Goal: Information Seeking & Learning: Find specific fact

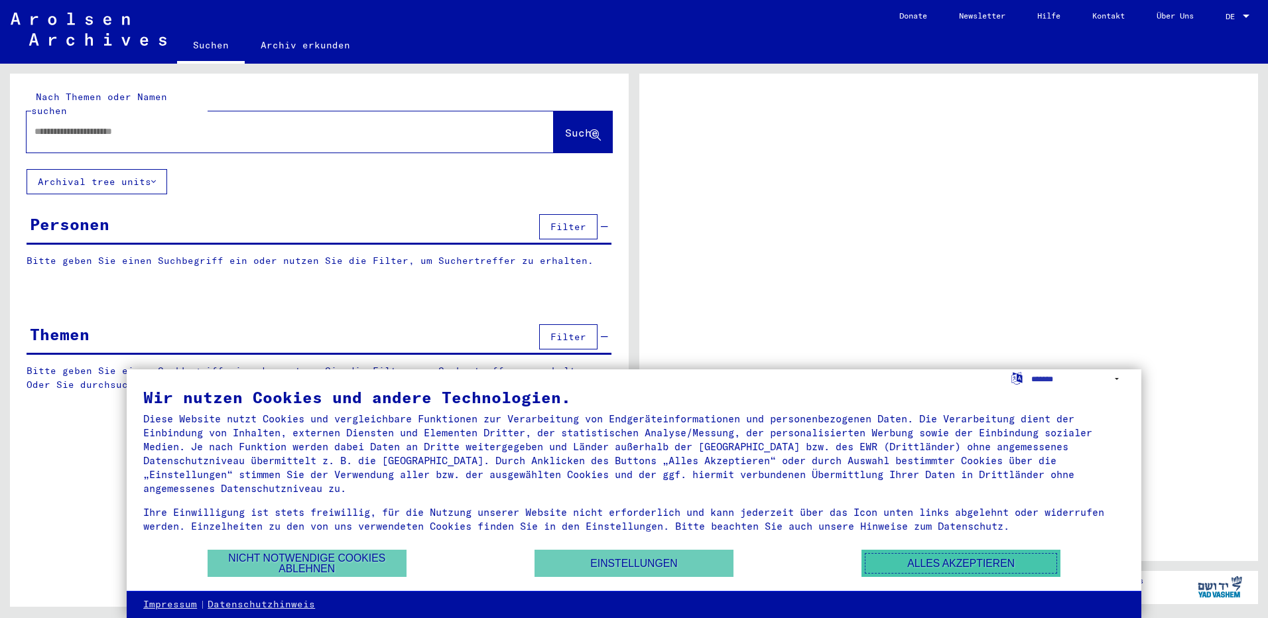
click at [941, 564] on button "Alles akzeptieren" at bounding box center [960, 563] width 199 height 27
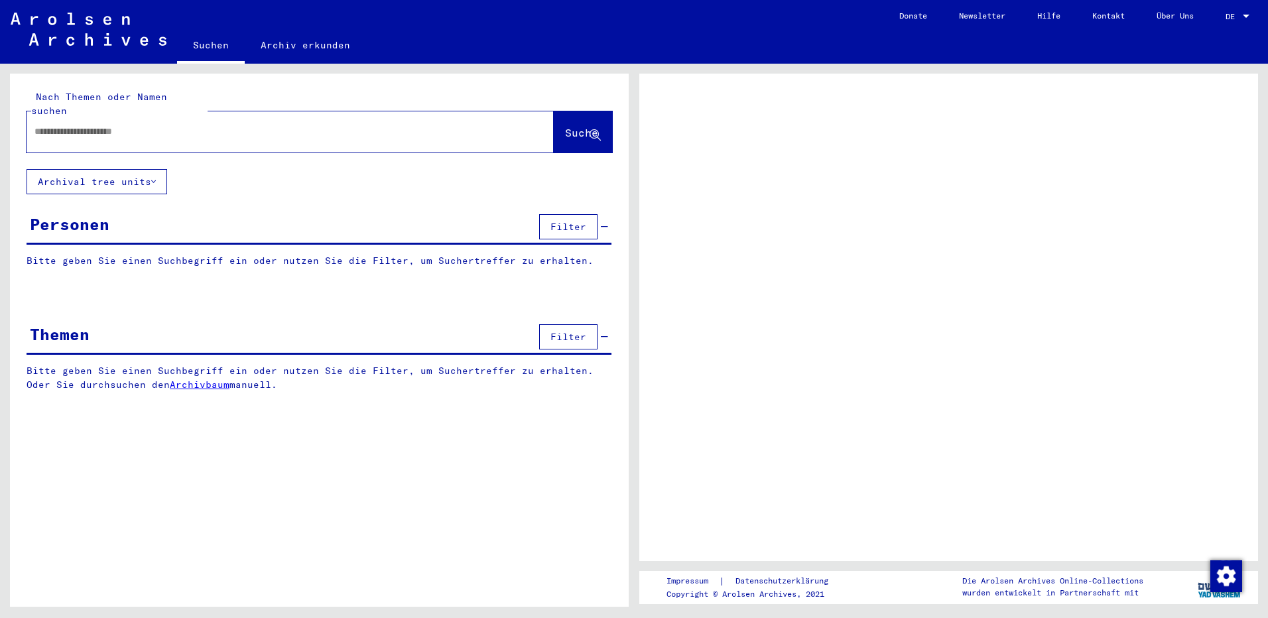
click at [191, 125] on input "text" at bounding box center [277, 132] width 487 height 14
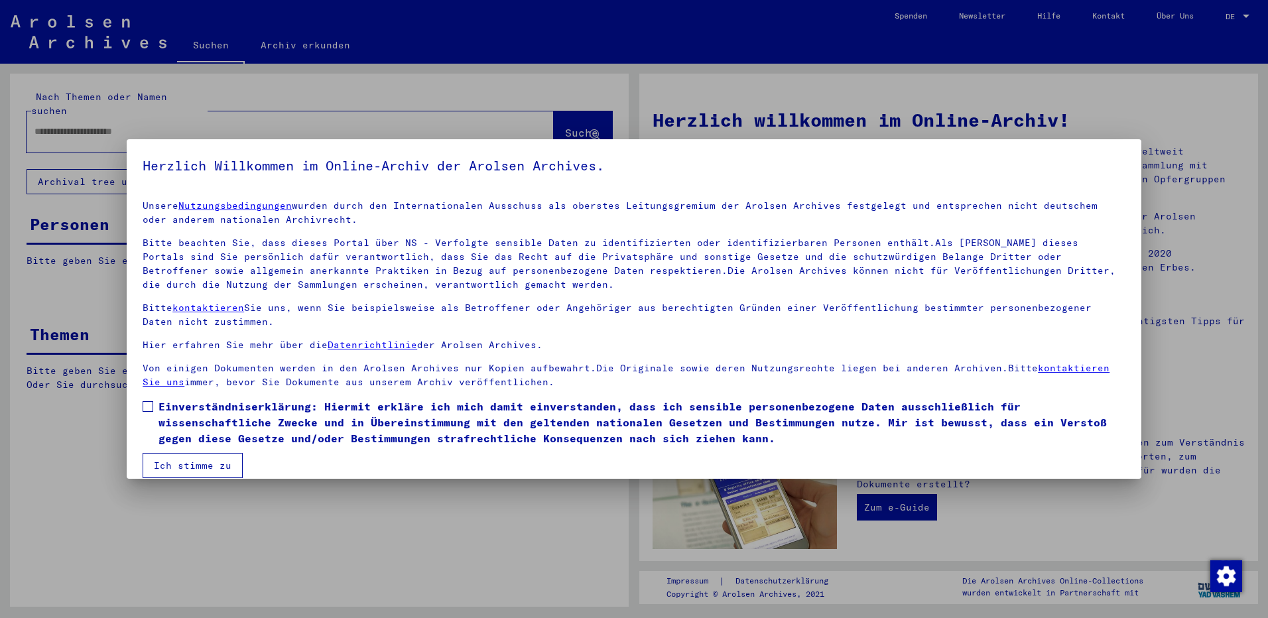
click at [144, 411] on span at bounding box center [148, 406] width 11 height 11
click at [176, 472] on button "Ich stimme zu" at bounding box center [193, 465] width 100 height 25
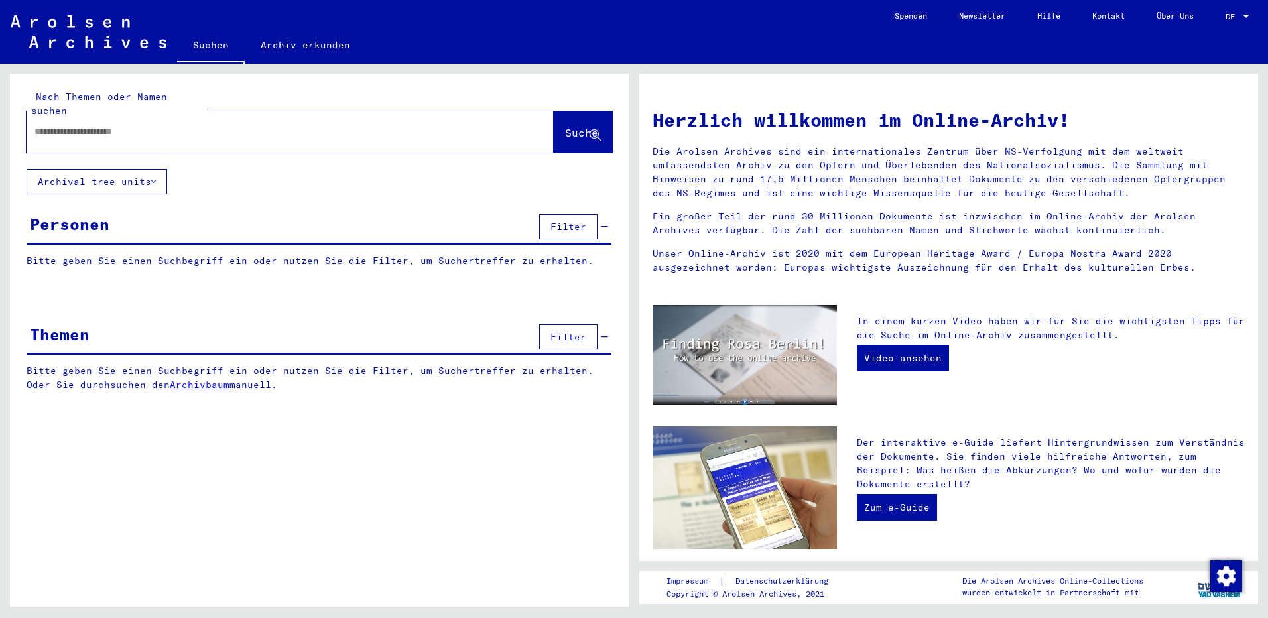
click at [187, 125] on input "text" at bounding box center [273, 132] width 479 height 14
click at [565, 126] on span "Suche" at bounding box center [581, 132] width 33 height 13
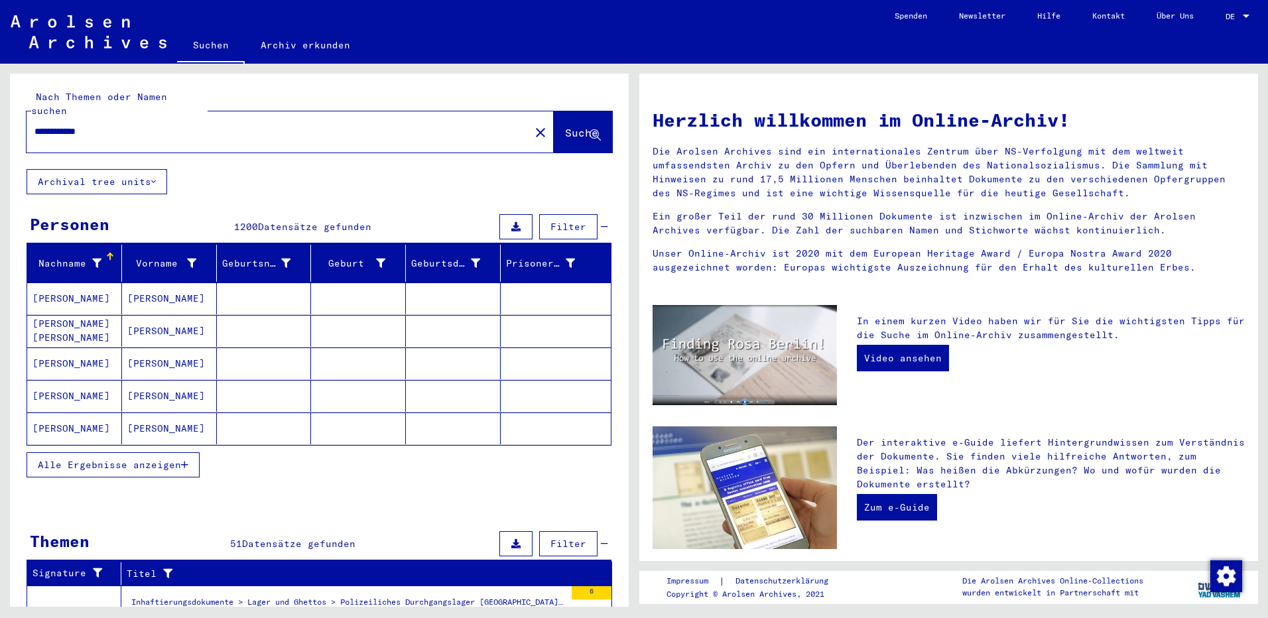
click at [144, 125] on input "**********" at bounding box center [273, 132] width 479 height 14
click at [565, 126] on span "Suche" at bounding box center [581, 132] width 33 height 13
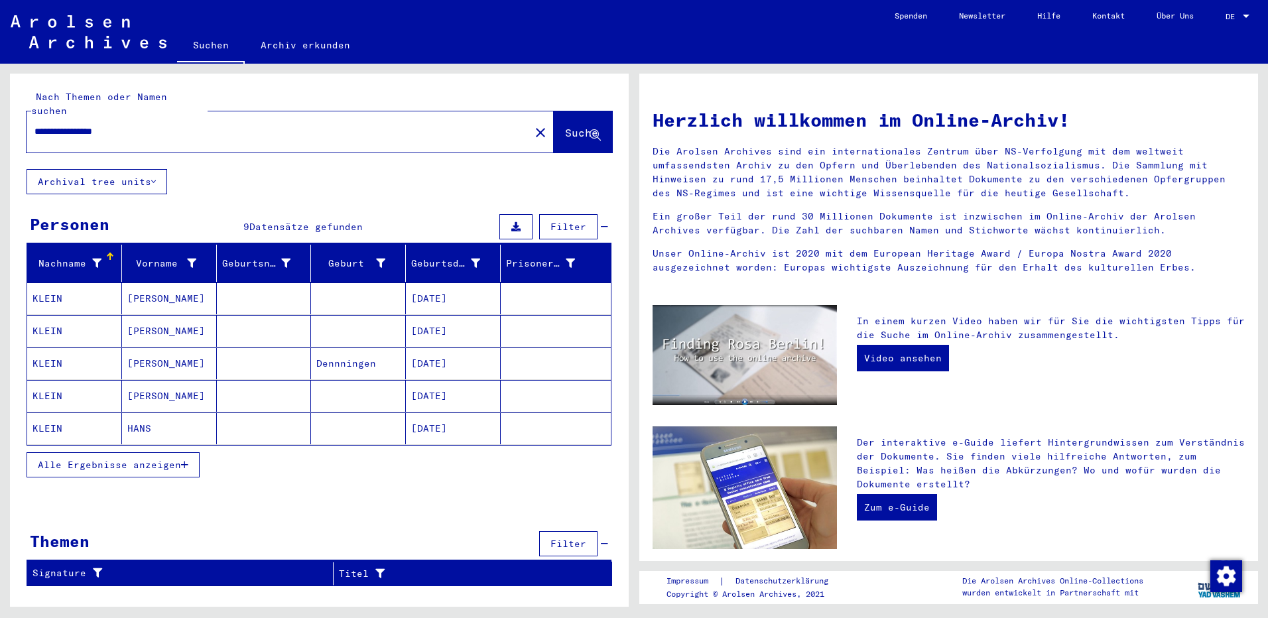
click at [48, 285] on mat-cell "KLEIN" at bounding box center [74, 299] width 95 height 32
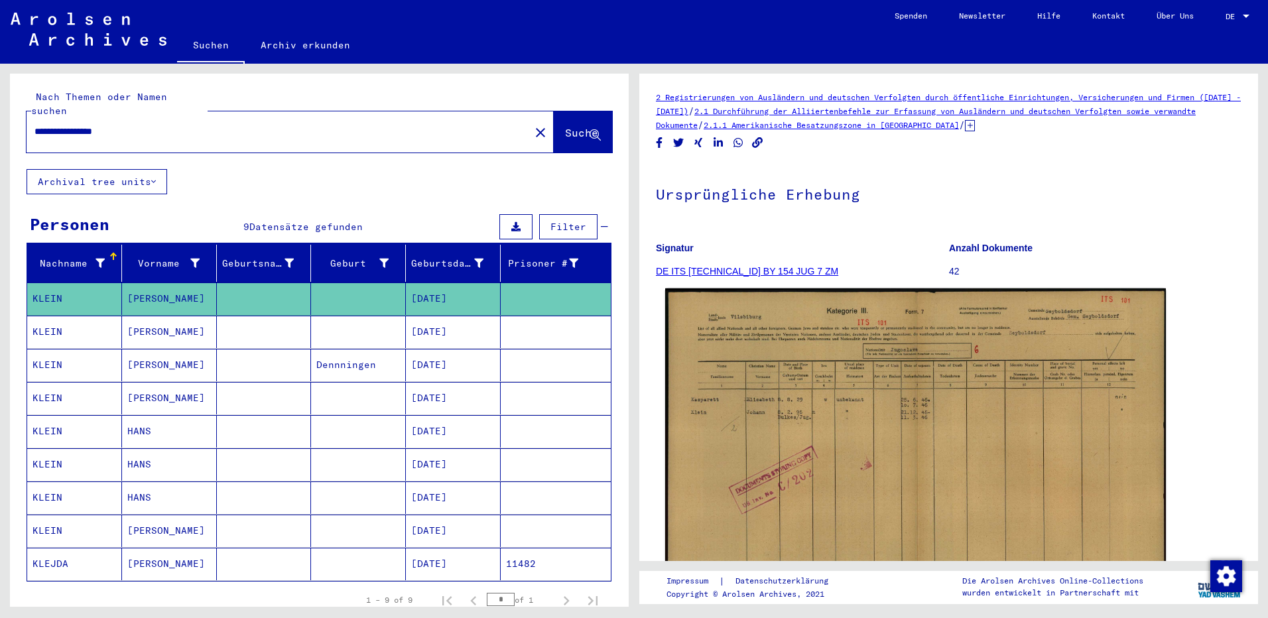
click at [836, 433] on img at bounding box center [915, 466] width 501 height 357
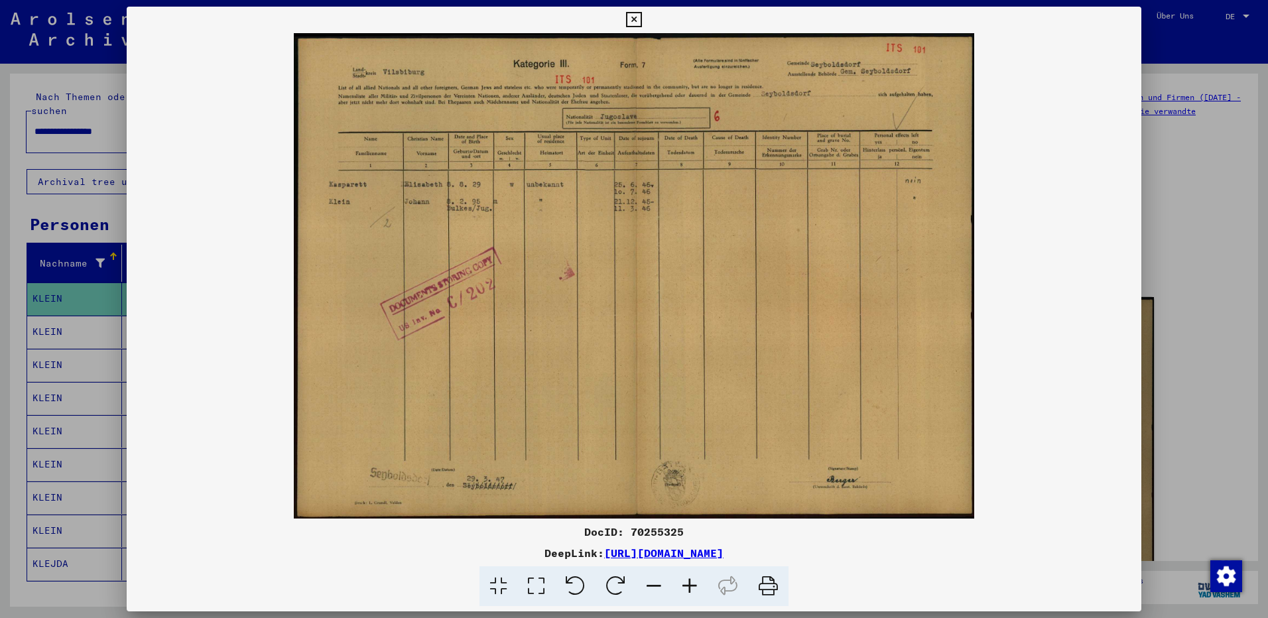
click at [634, 19] on icon at bounding box center [633, 20] width 15 height 16
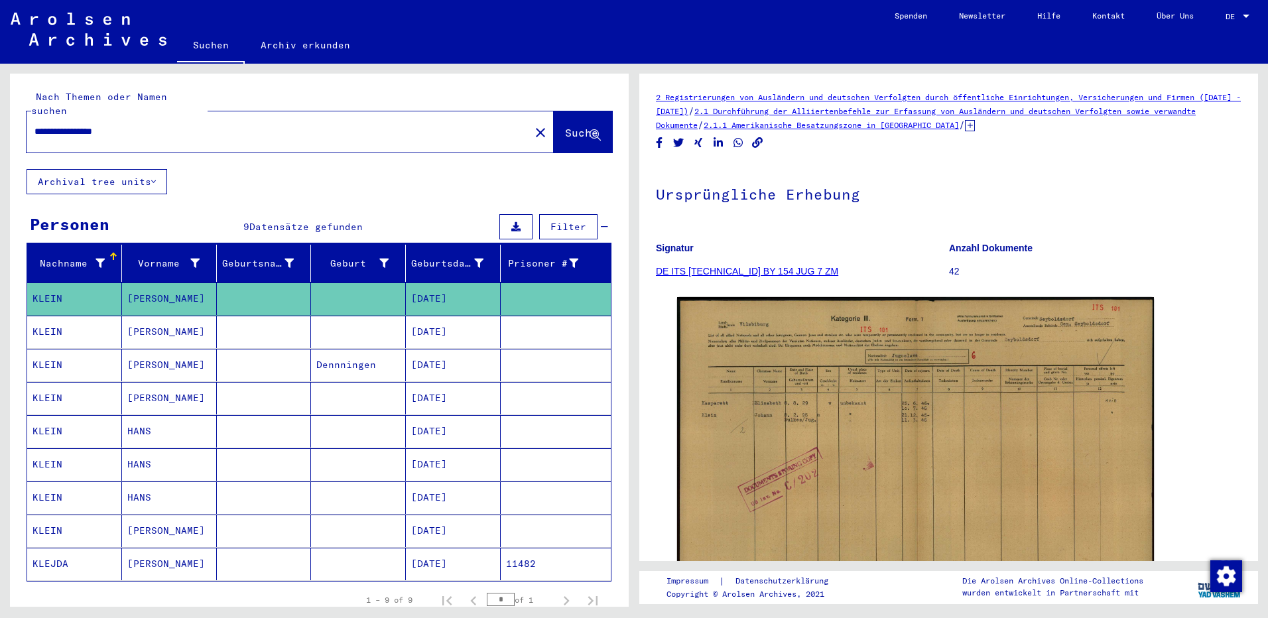
click at [442, 322] on mat-cell "[DATE]" at bounding box center [453, 332] width 95 height 32
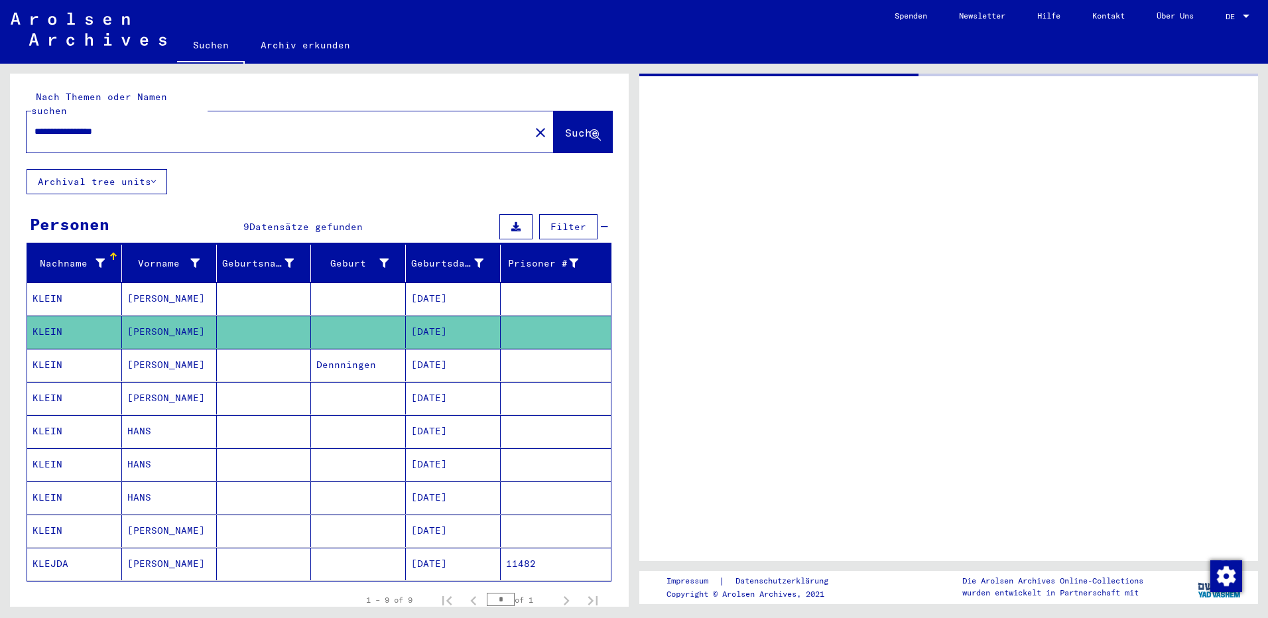
click at [442, 322] on mat-cell "[DATE]" at bounding box center [453, 332] width 95 height 32
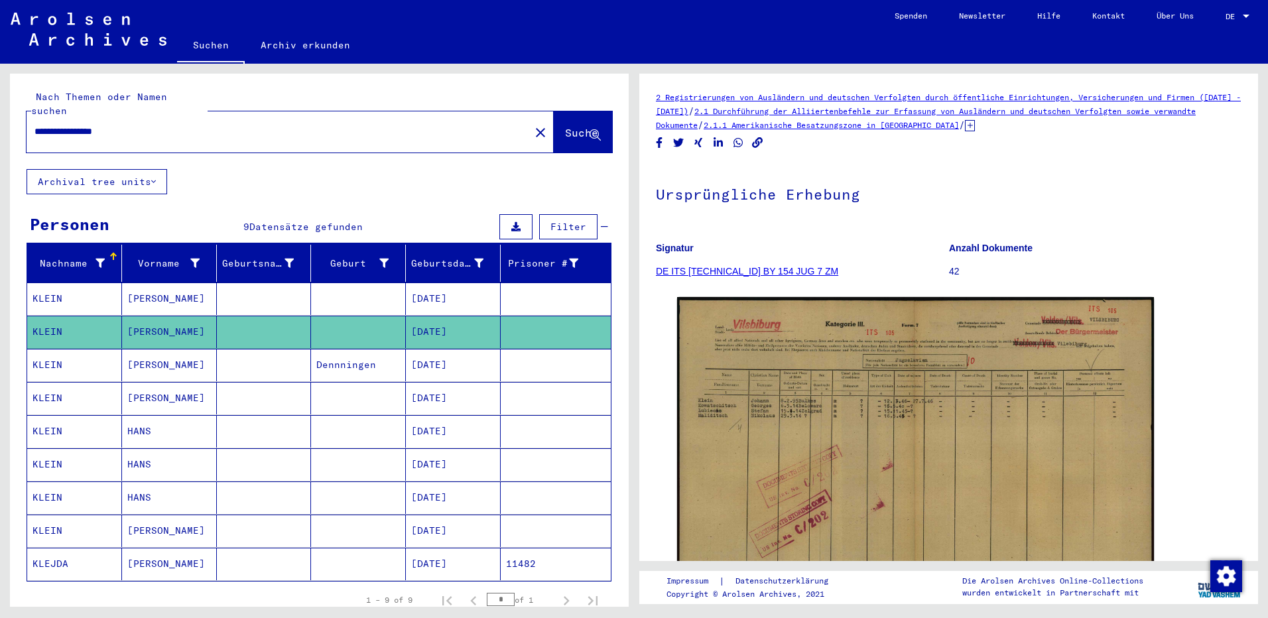
drag, startPoint x: 442, startPoint y: 322, endPoint x: 433, endPoint y: 349, distance: 28.7
click at [433, 349] on mat-cell "[DATE]" at bounding box center [453, 365] width 95 height 32
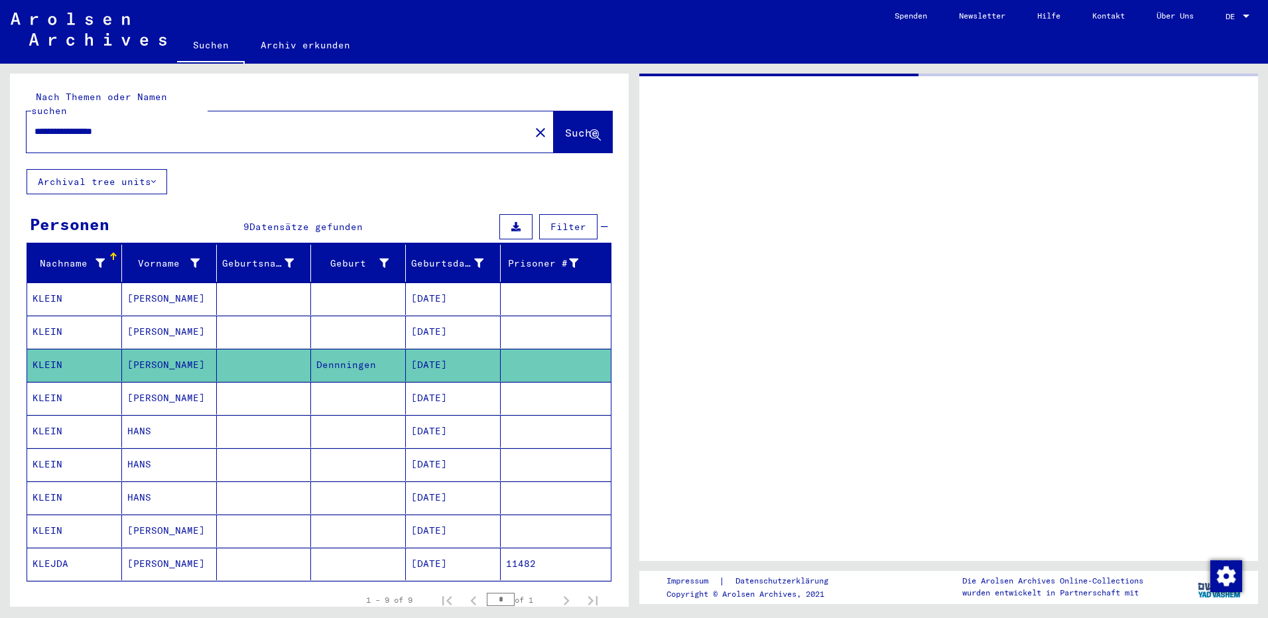
click at [433, 349] on mat-cell "[DATE]" at bounding box center [453, 365] width 95 height 32
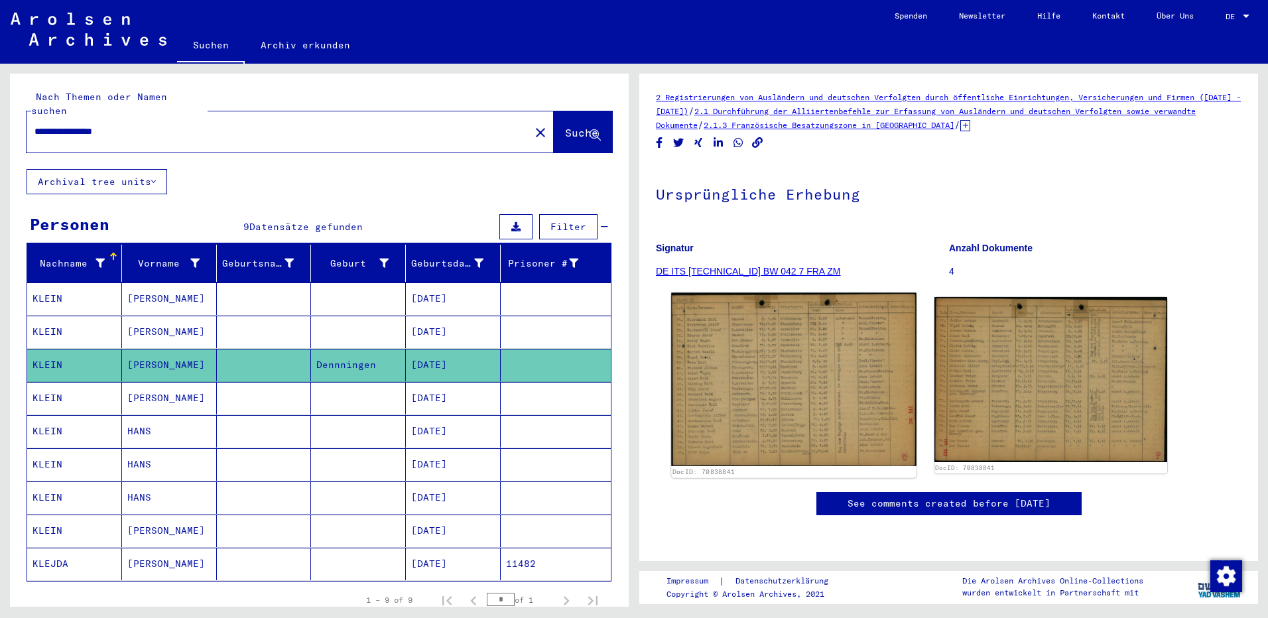
click at [829, 367] on img at bounding box center [793, 379] width 245 height 173
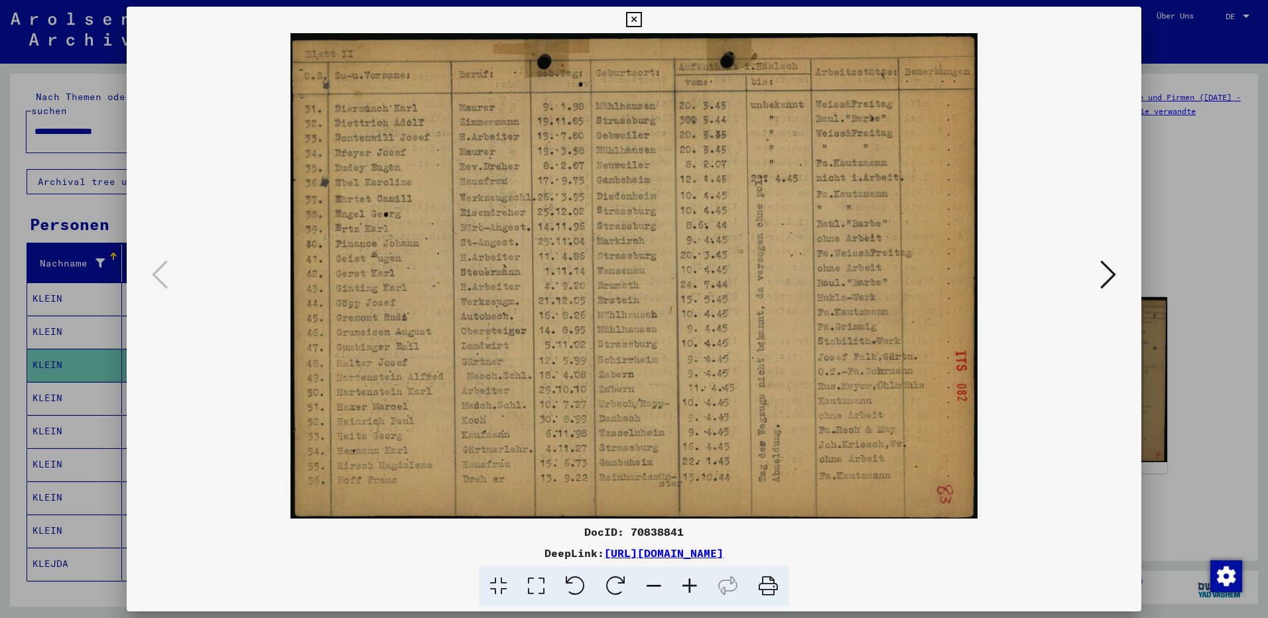
click at [1105, 267] on icon at bounding box center [1108, 275] width 16 height 32
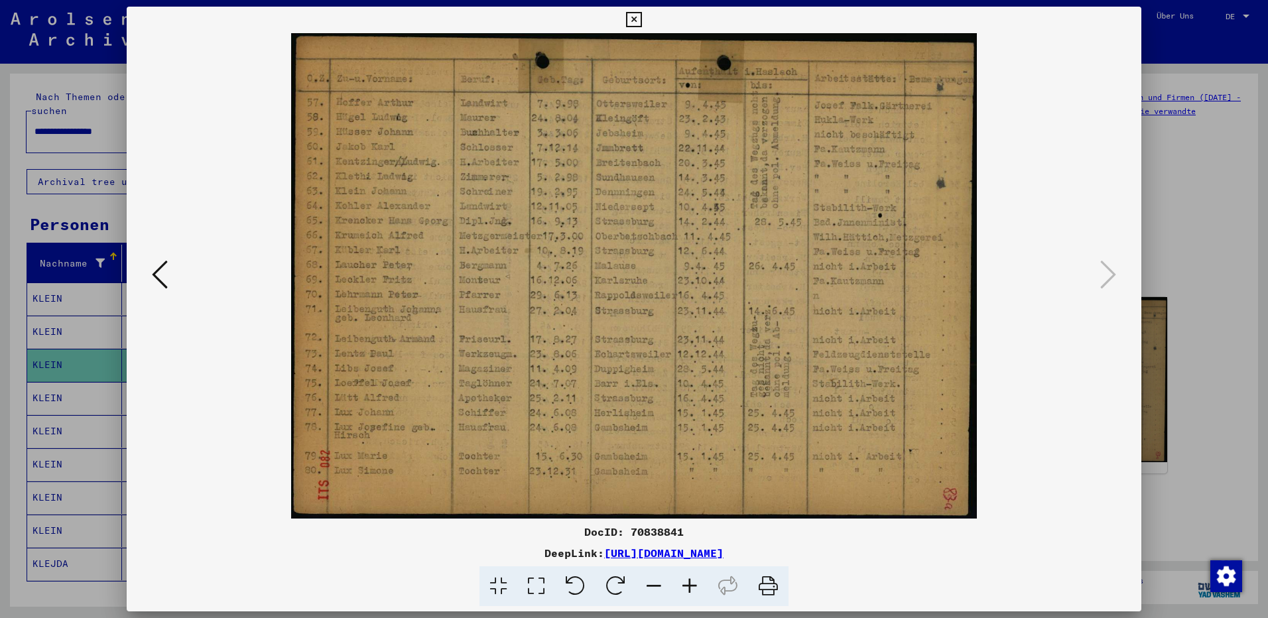
click at [635, 20] on icon at bounding box center [633, 20] width 15 height 16
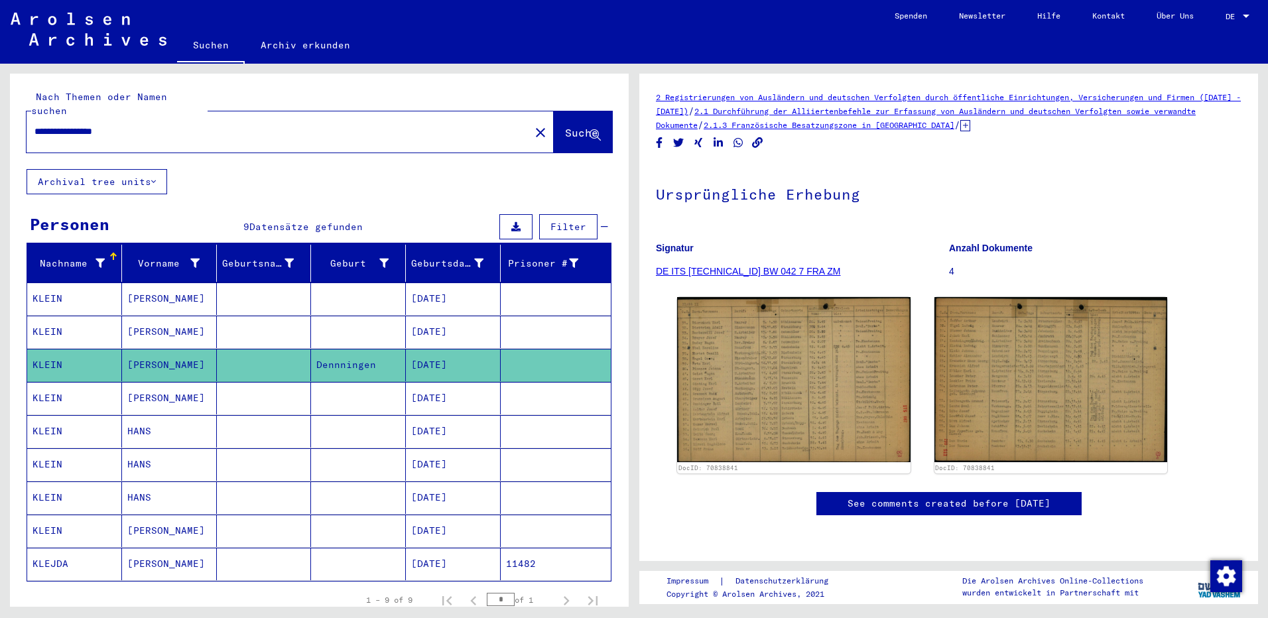
click at [170, 125] on input "**********" at bounding box center [277, 132] width 487 height 14
type input "**********"
click at [565, 126] on span "Suche" at bounding box center [581, 132] width 33 height 13
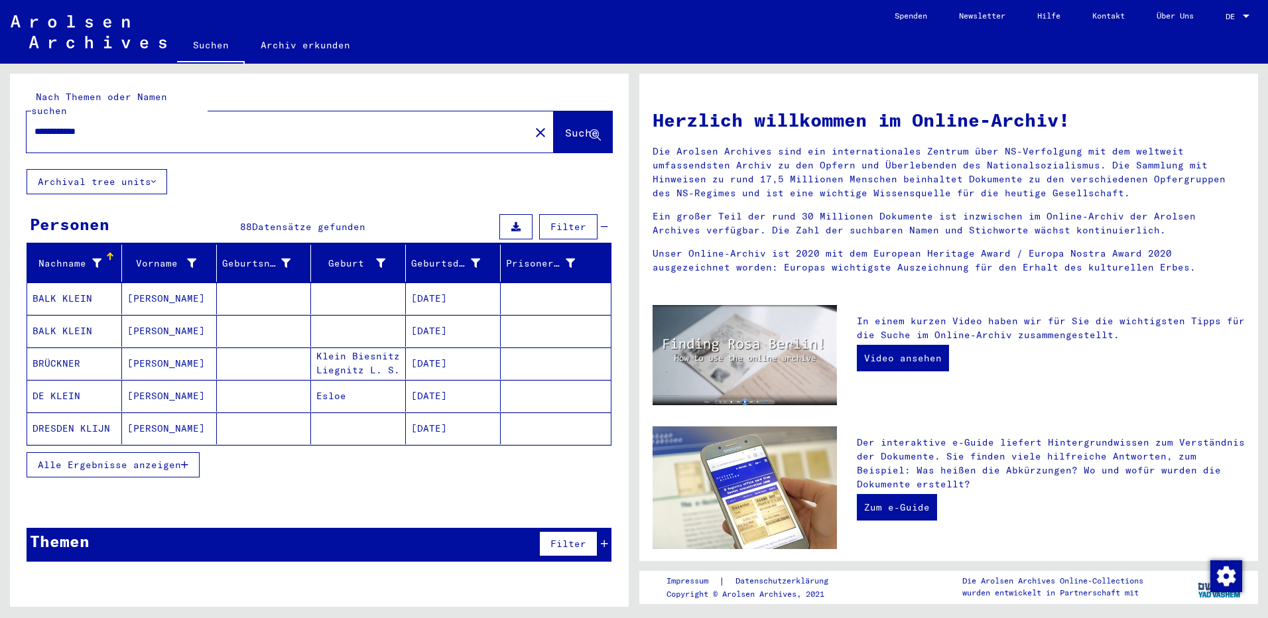
click at [153, 459] on span "Alle Ergebnisse anzeigen" at bounding box center [109, 465] width 143 height 12
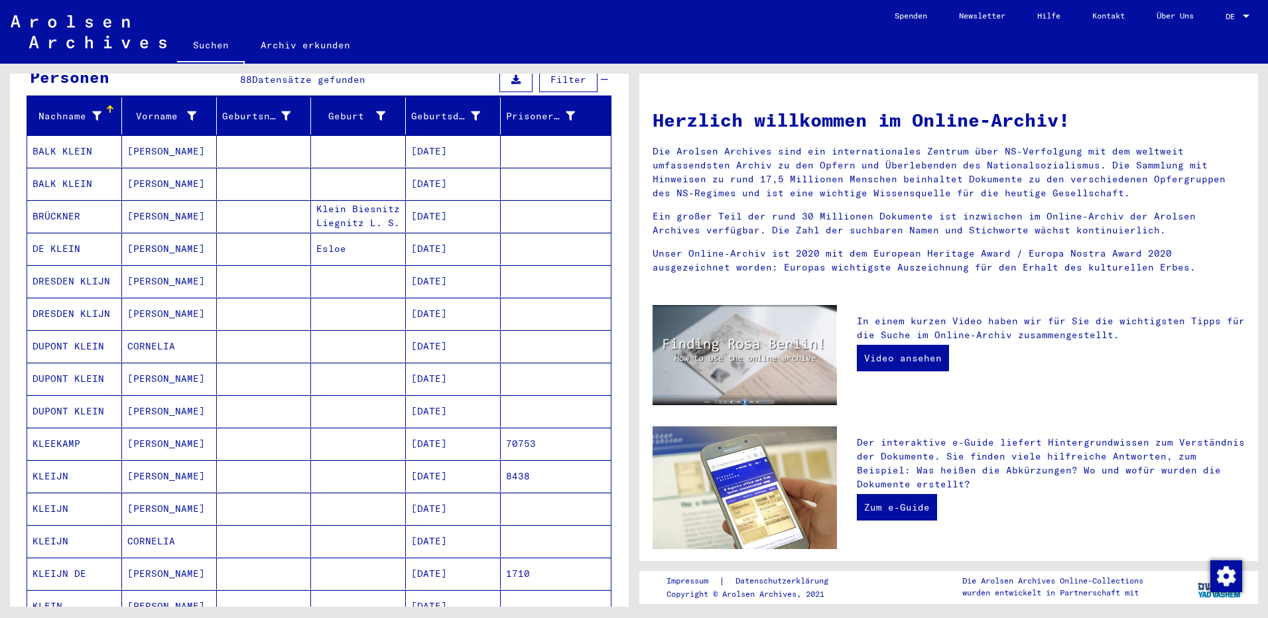
scroll to position [265, 0]
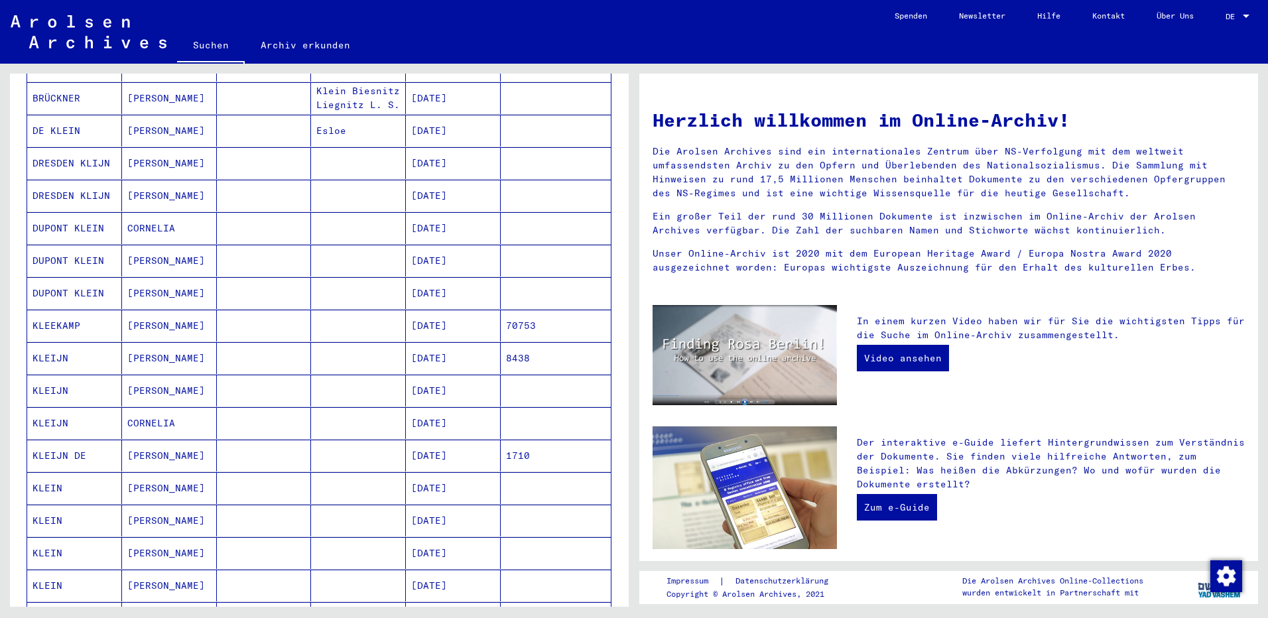
click at [46, 376] on mat-cell "KLEIJN" at bounding box center [74, 391] width 95 height 32
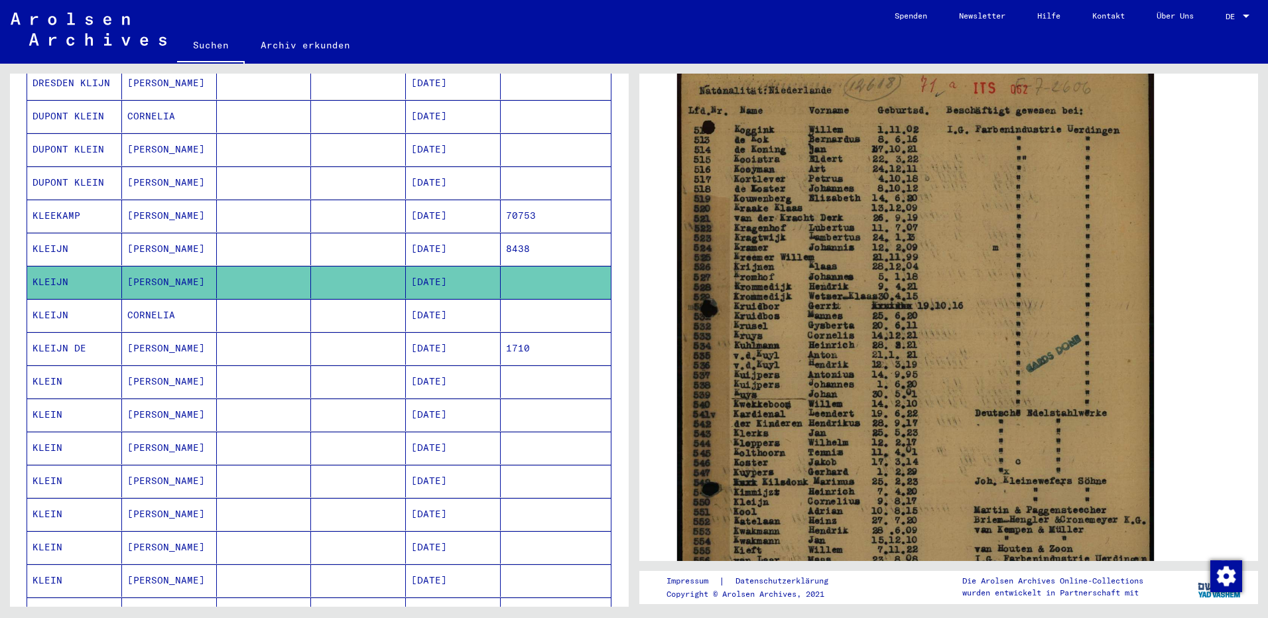
scroll to position [399, 0]
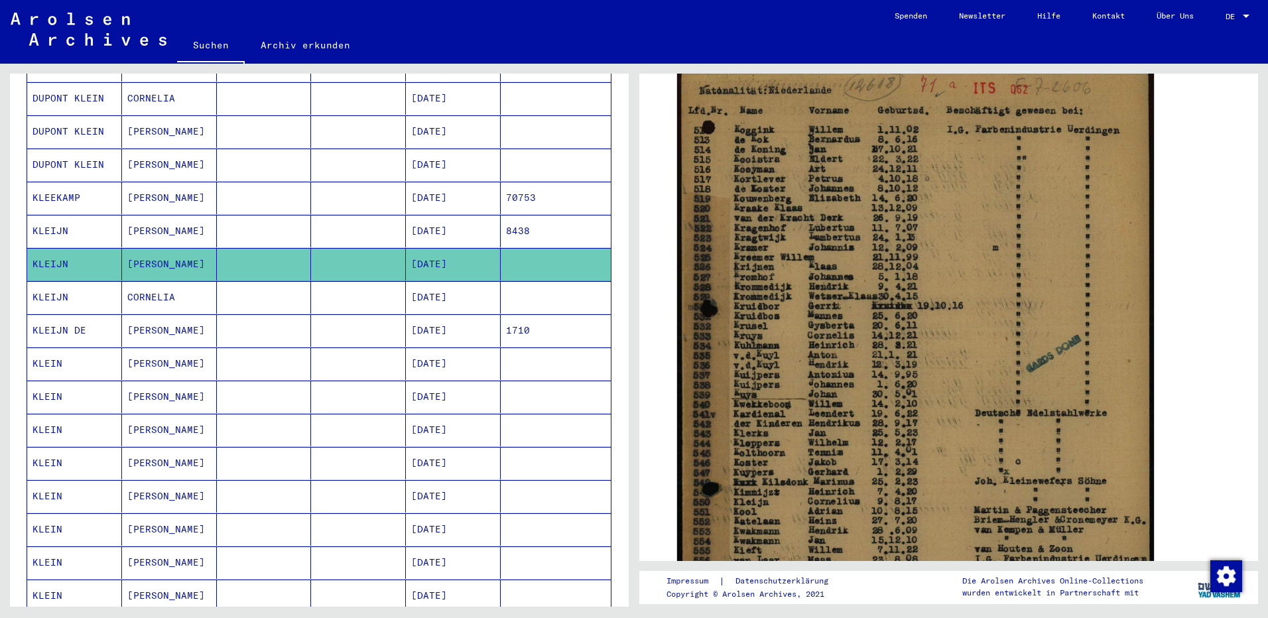
click at [153, 414] on mat-cell "[PERSON_NAME]" at bounding box center [169, 430] width 95 height 32
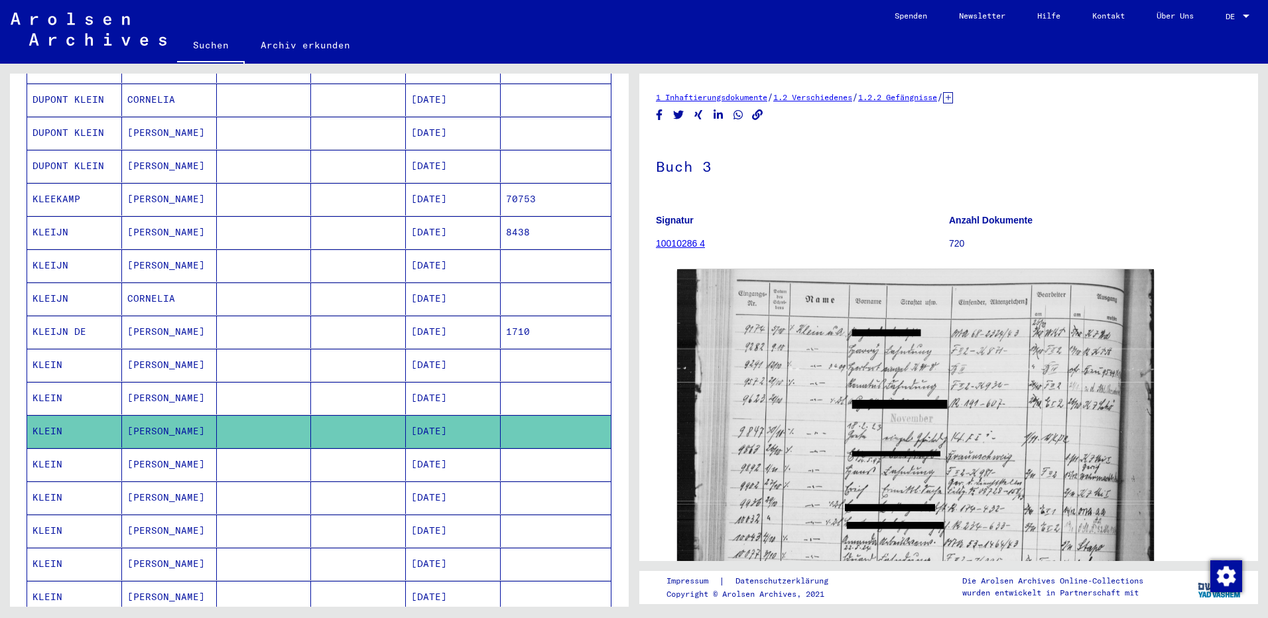
scroll to position [531, 0]
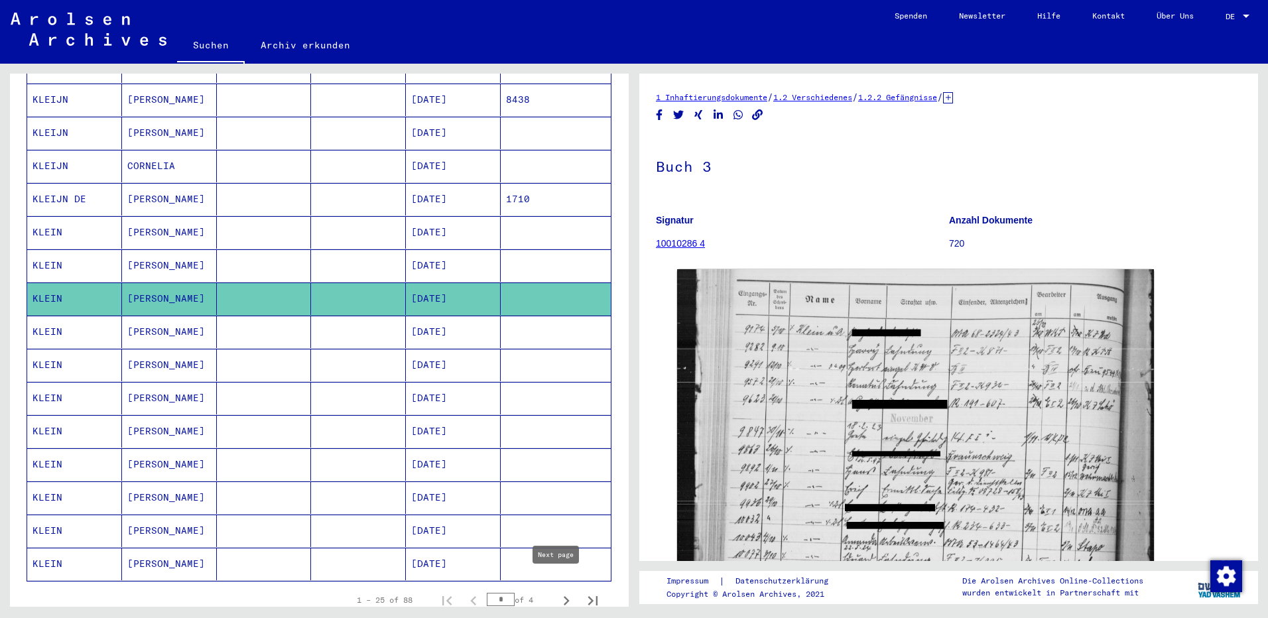
click at [557, 592] on icon "Next page" at bounding box center [566, 601] width 19 height 19
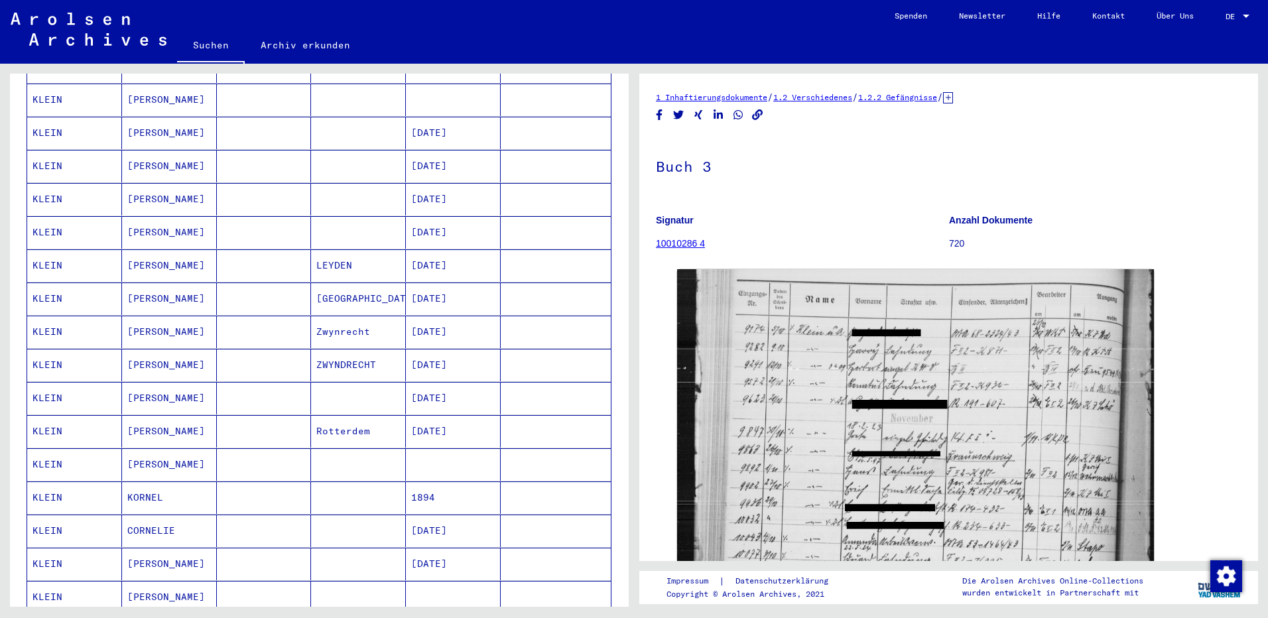
scroll to position [659, 0]
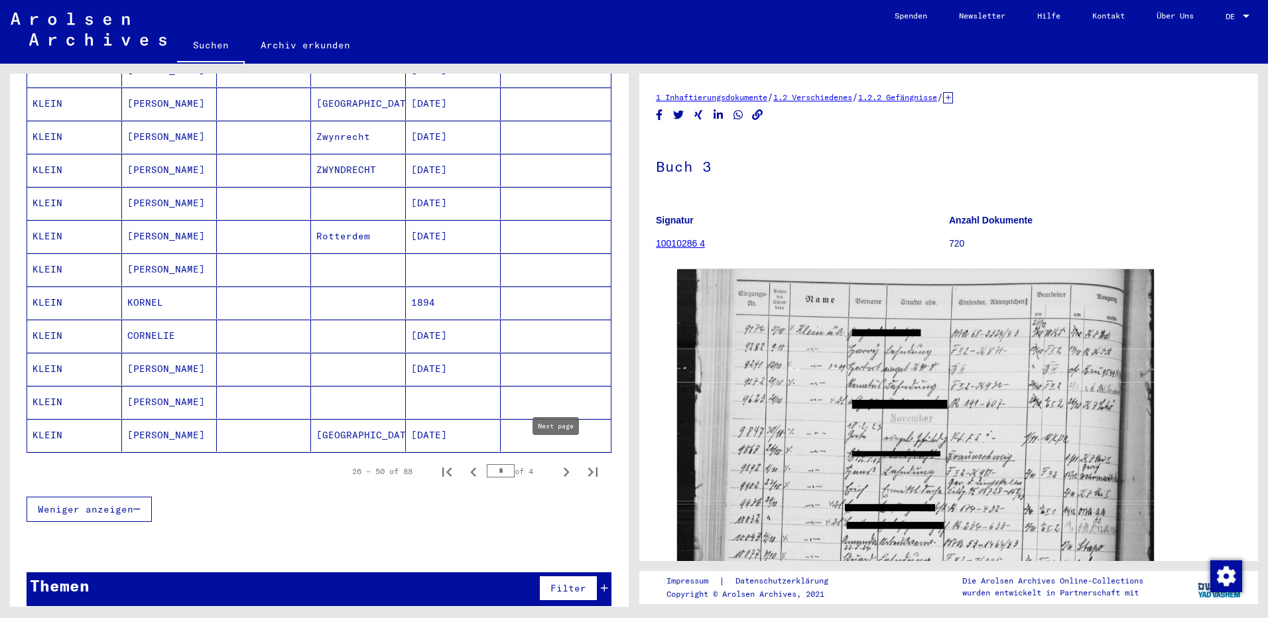
click at [564, 468] on icon "Next page" at bounding box center [567, 472] width 6 height 9
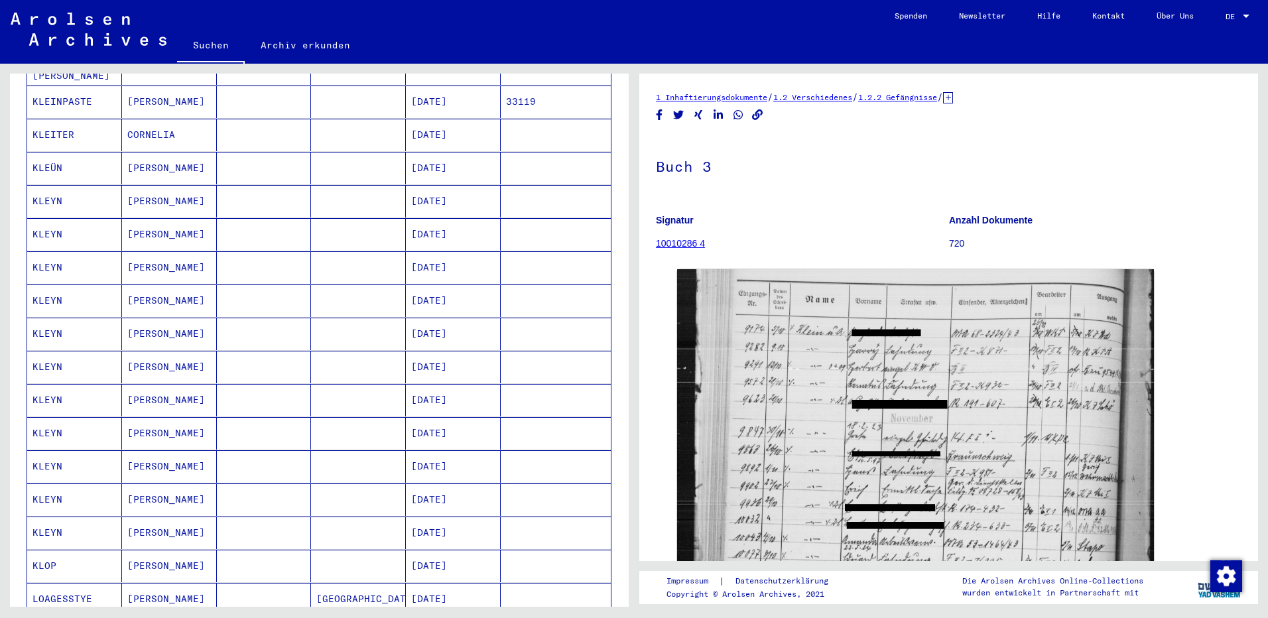
scroll to position [527, 0]
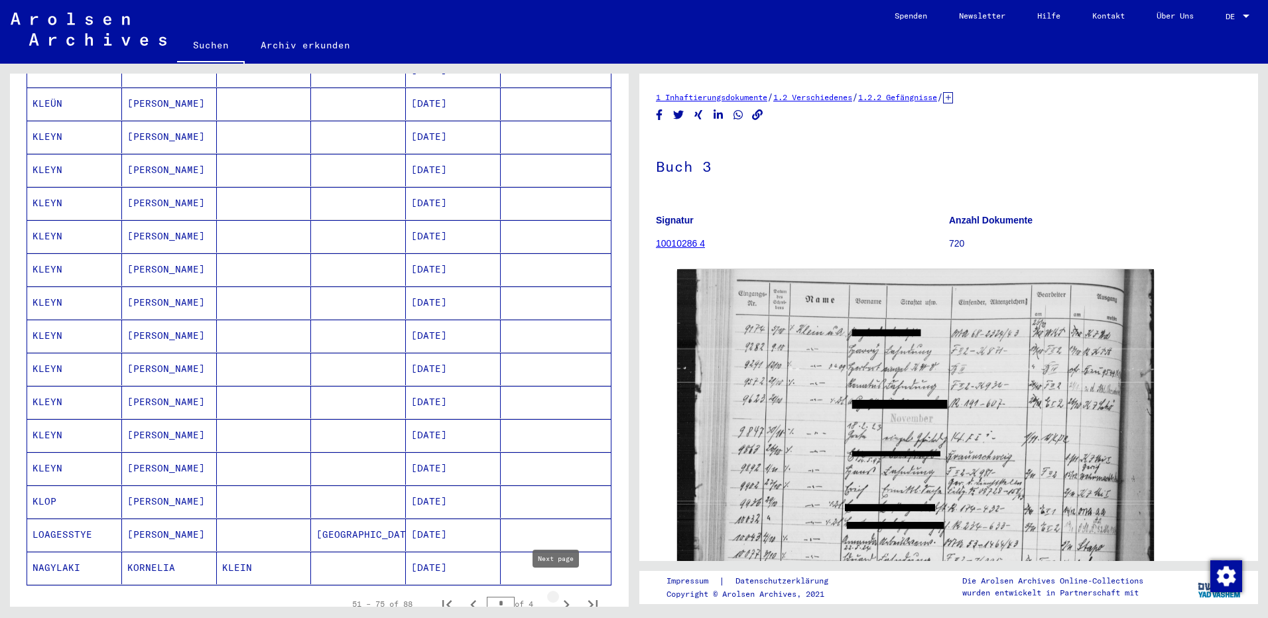
click at [564, 600] on icon "Next page" at bounding box center [567, 604] width 6 height 9
type input "*"
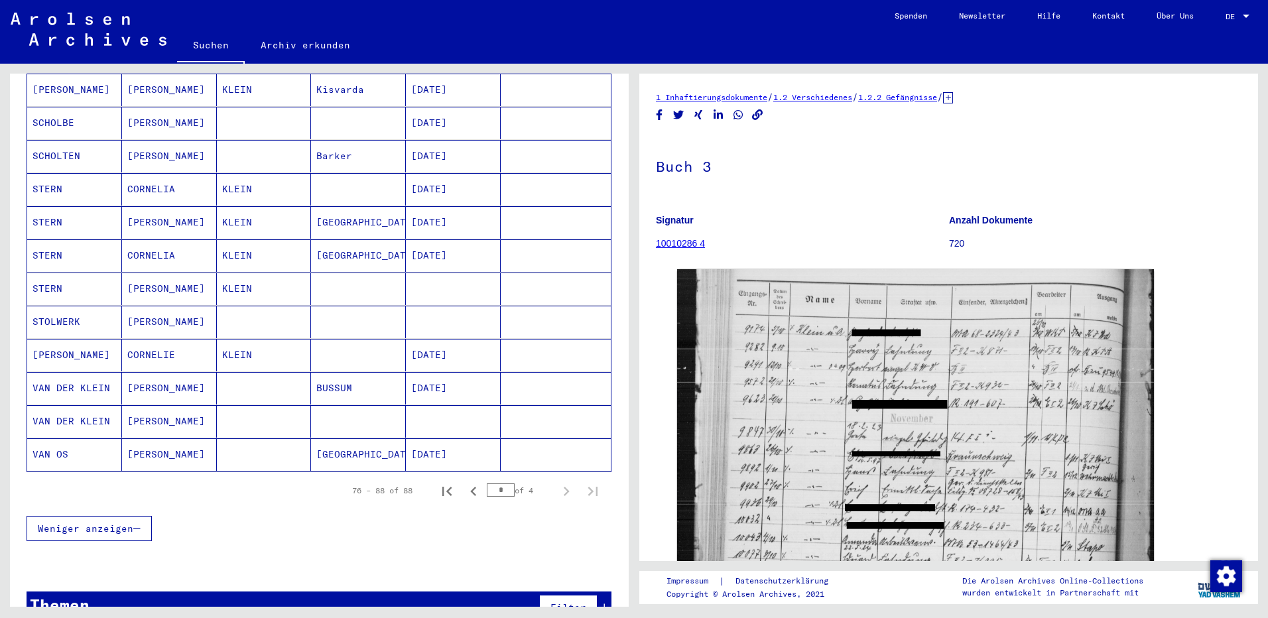
scroll to position [261, 0]
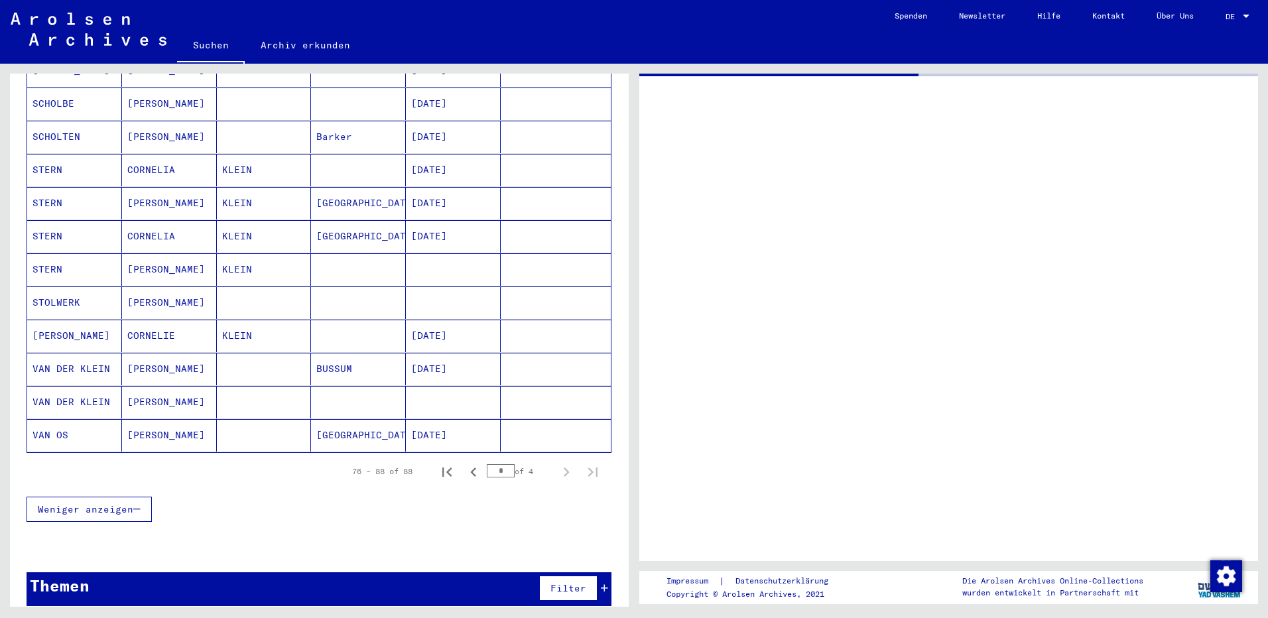
scroll to position [253, 0]
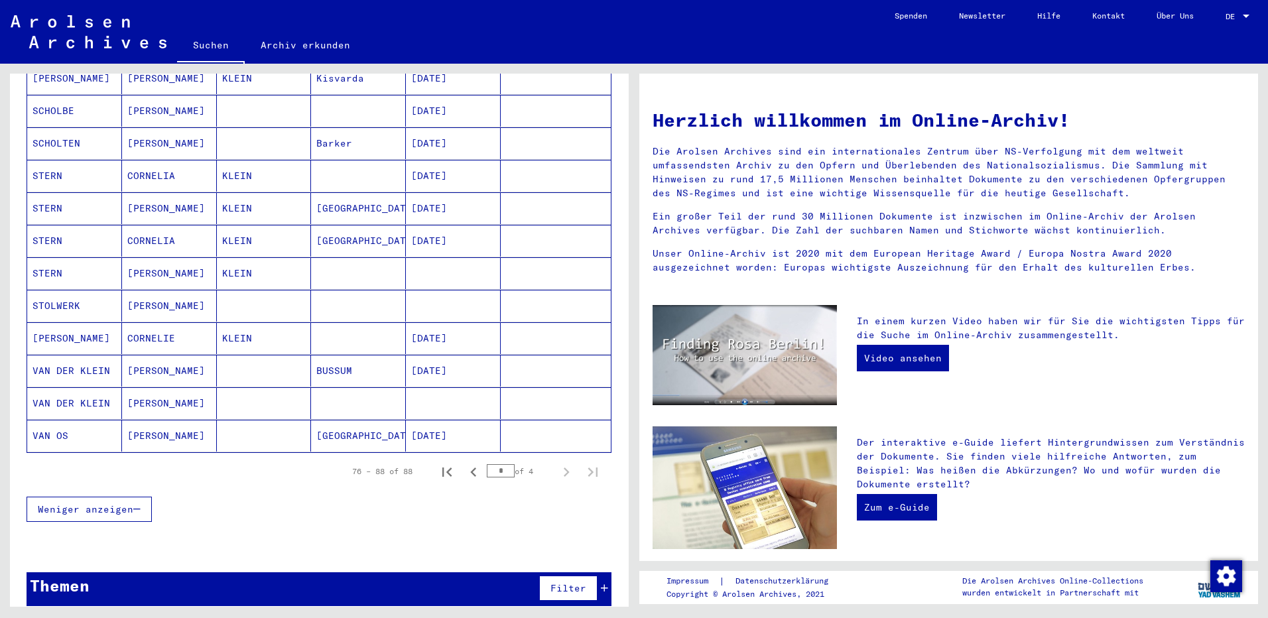
type input "**********"
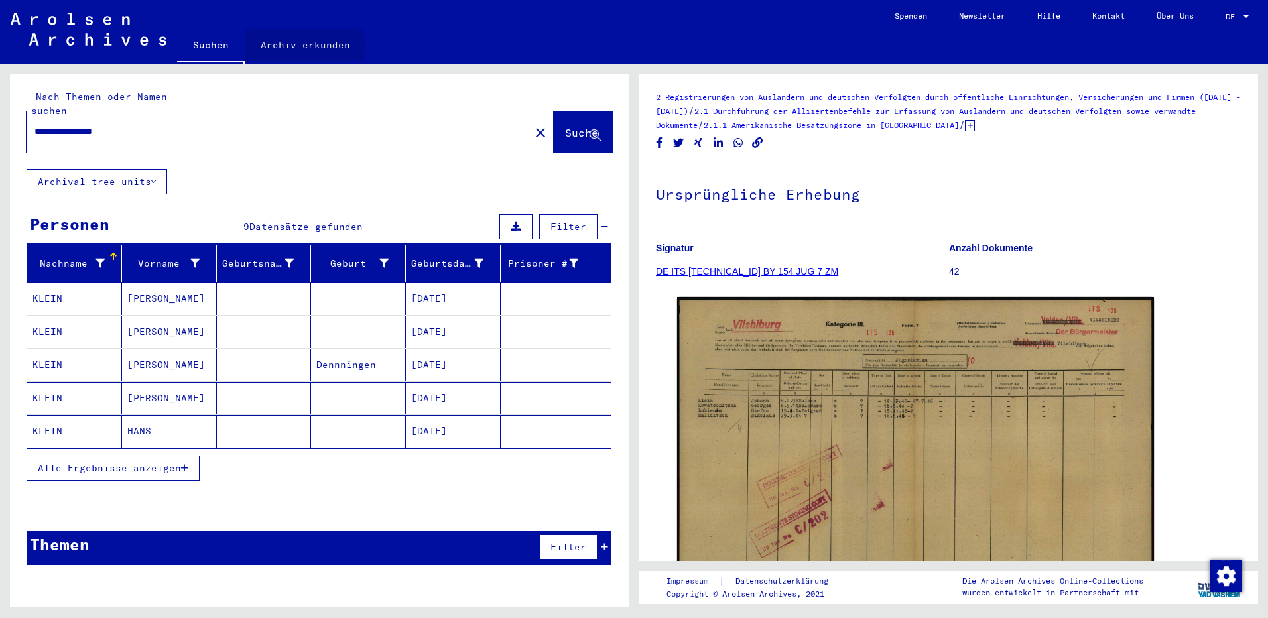
click at [284, 46] on link "Archiv erkunden" at bounding box center [305, 45] width 121 height 32
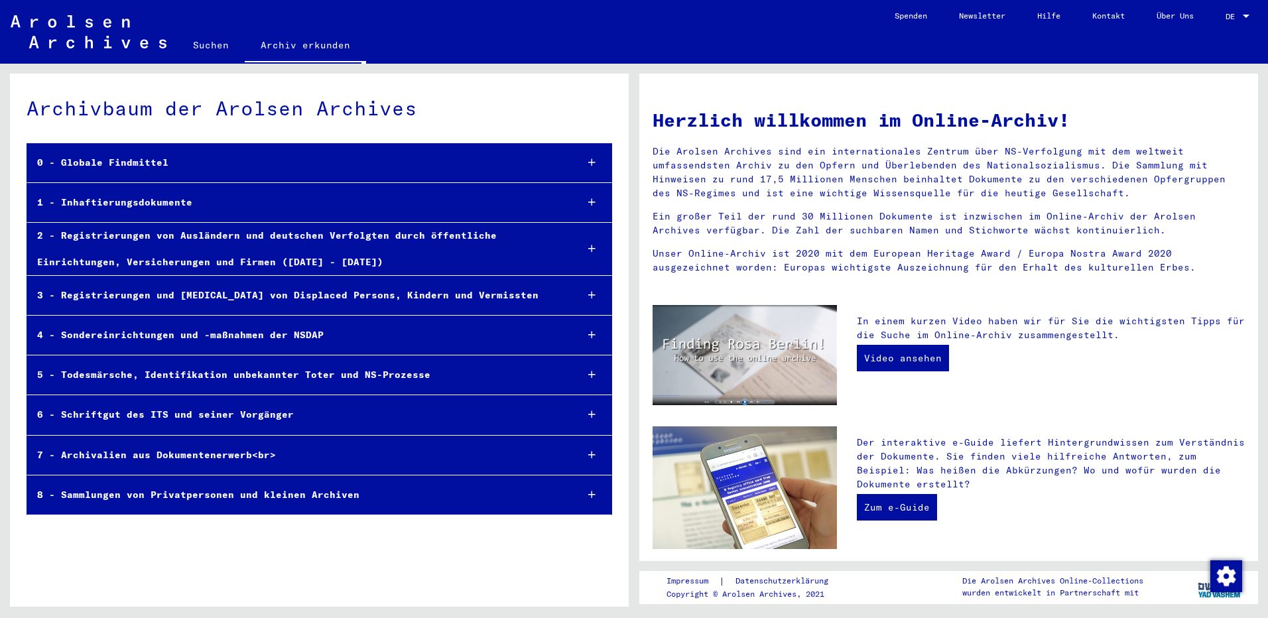
click at [206, 45] on link "Suchen" at bounding box center [211, 45] width 68 height 32
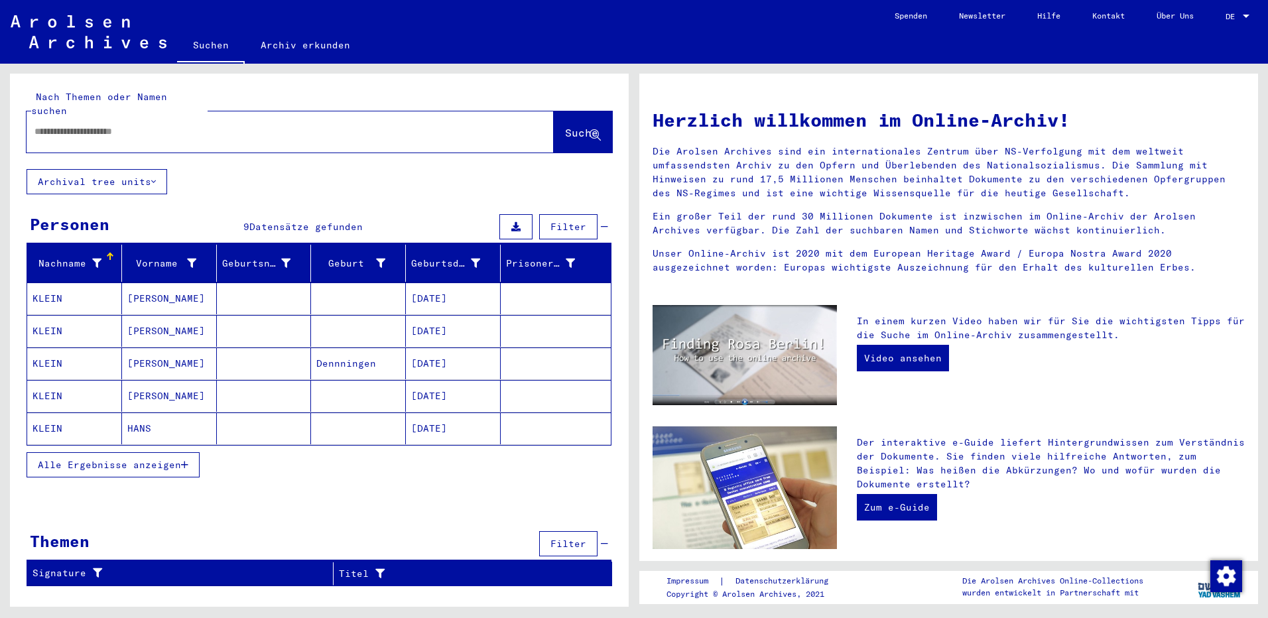
click at [558, 538] on span "Filter" at bounding box center [568, 544] width 36 height 12
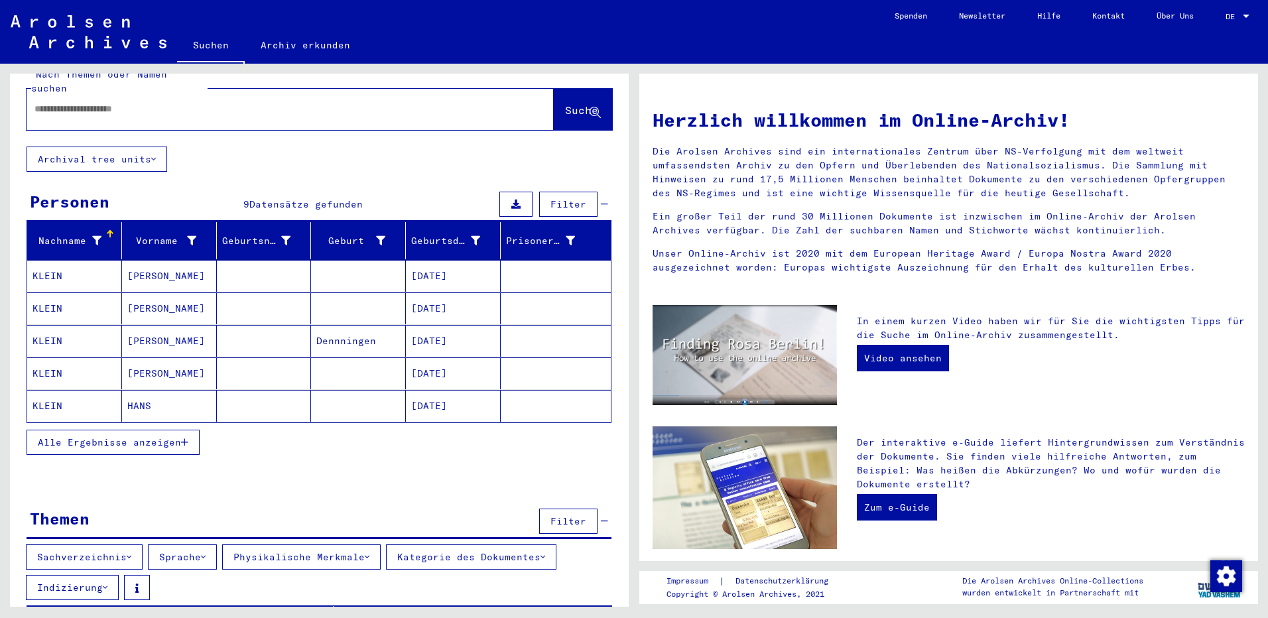
scroll to position [32, 0]
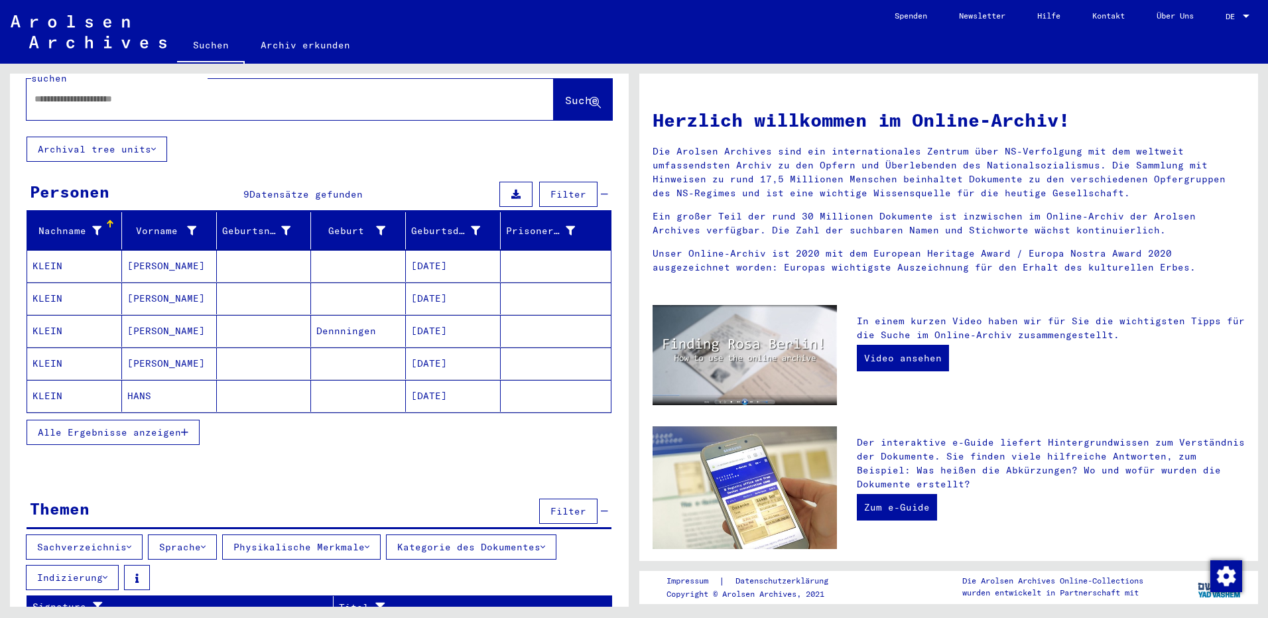
click at [131, 542] on icon at bounding box center [129, 546] width 5 height 9
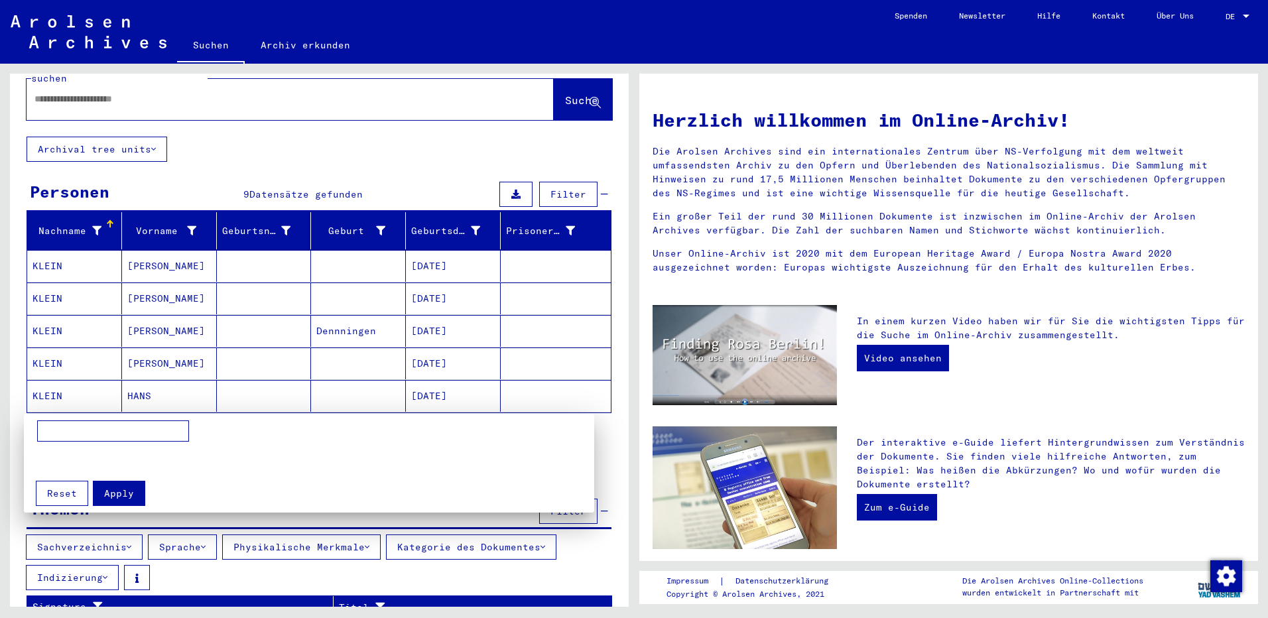
click at [100, 432] on input at bounding box center [113, 430] width 152 height 21
type input "********"
click at [106, 498] on span "Apply" at bounding box center [119, 493] width 30 height 12
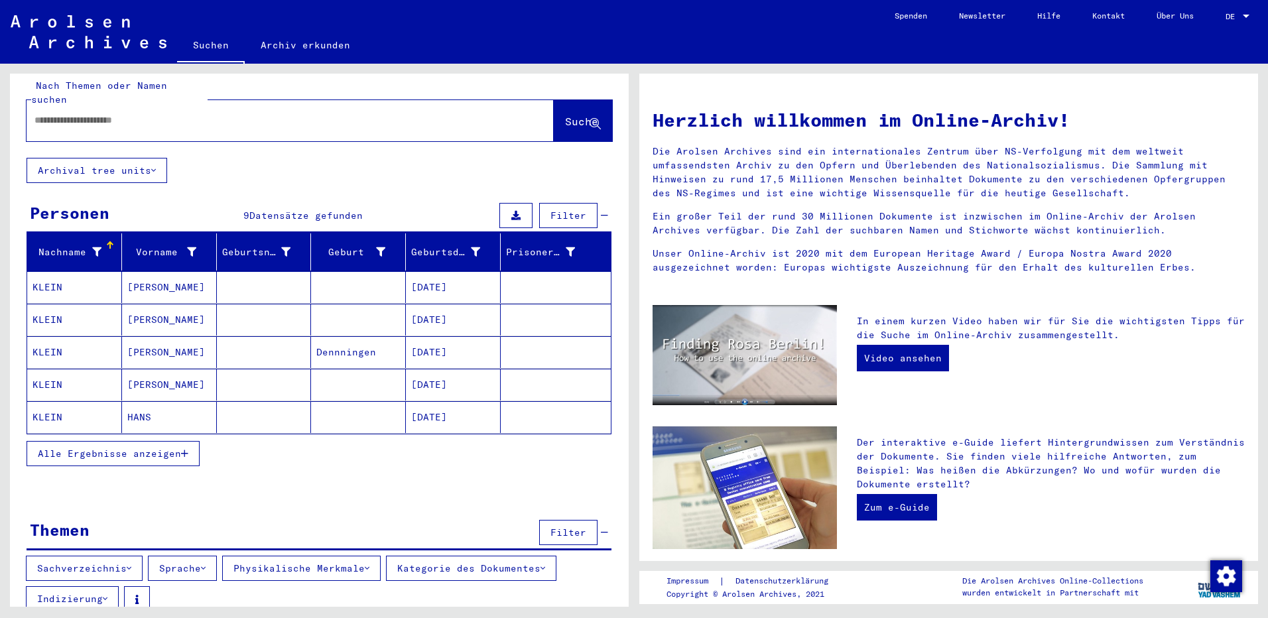
scroll to position [0, 0]
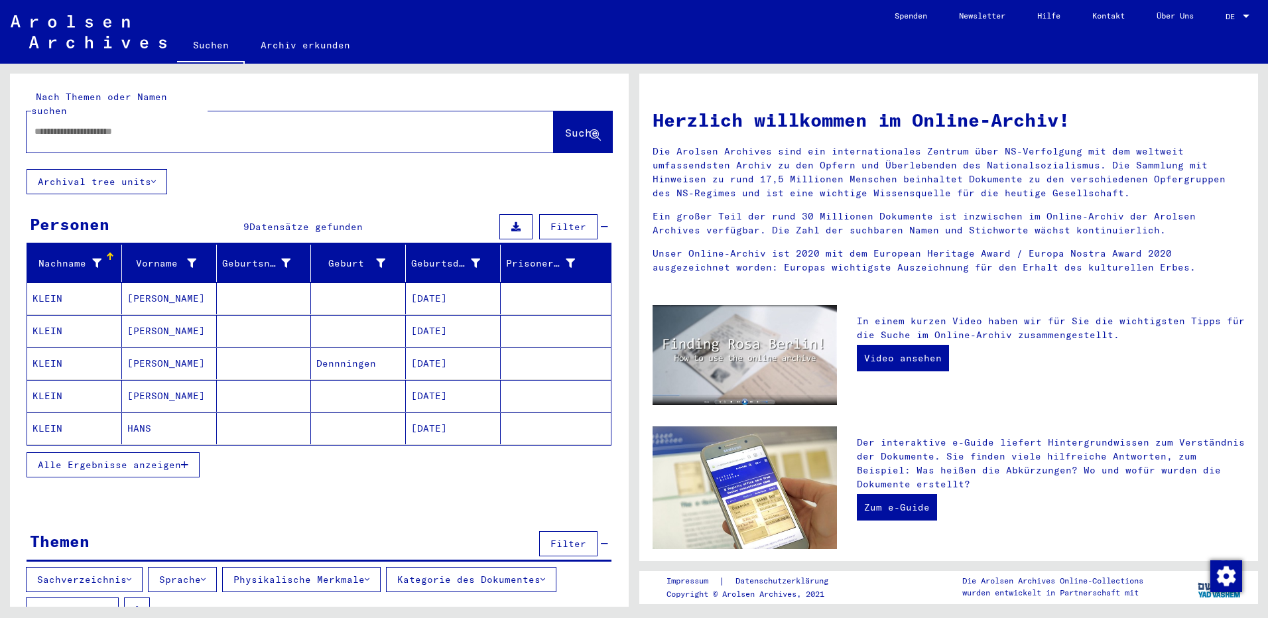
click at [186, 125] on input "text" at bounding box center [273, 132] width 479 height 14
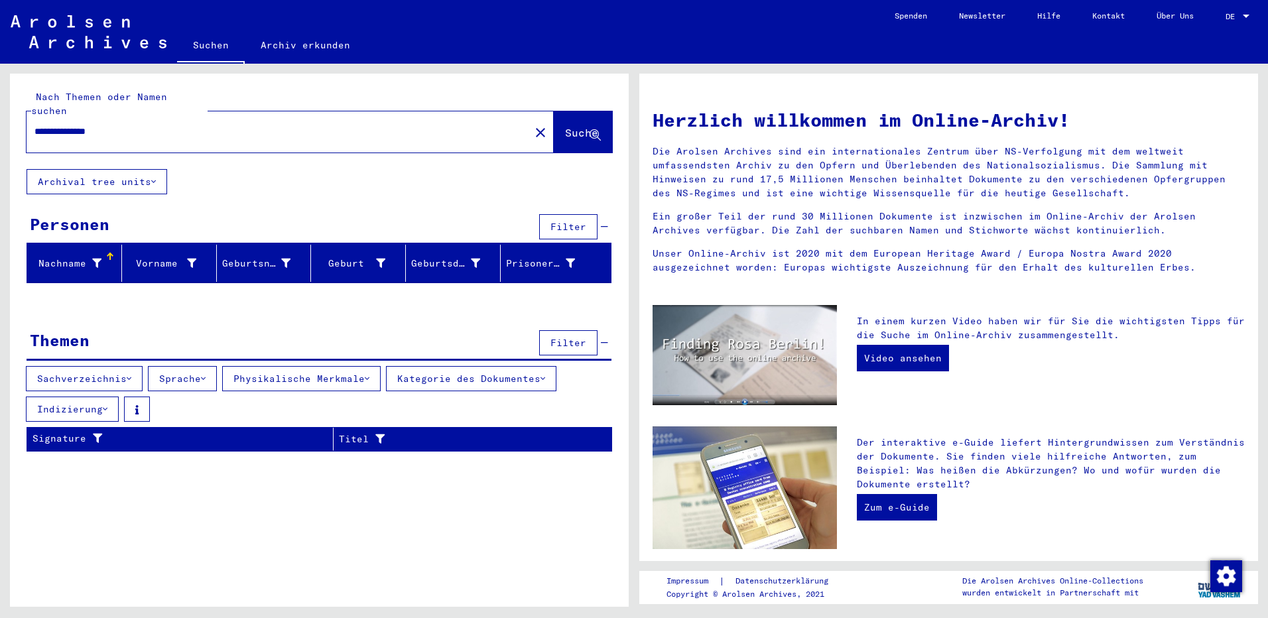
type input "**********"
click at [565, 126] on span "Suche" at bounding box center [581, 132] width 33 height 13
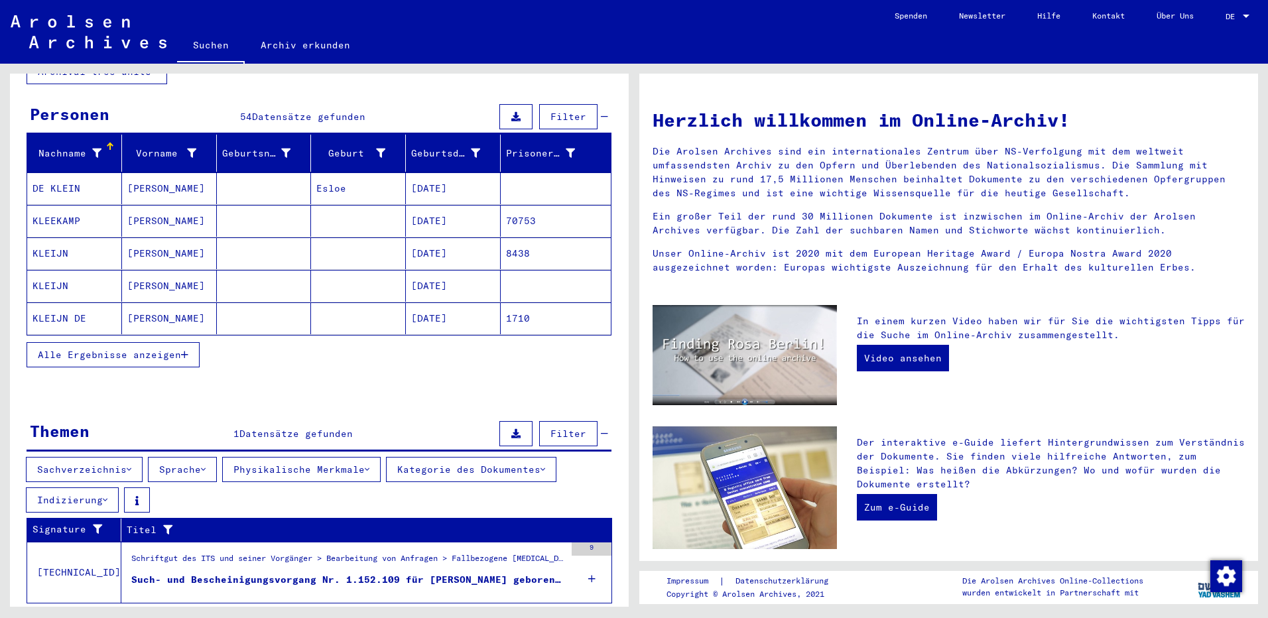
scroll to position [132, 0]
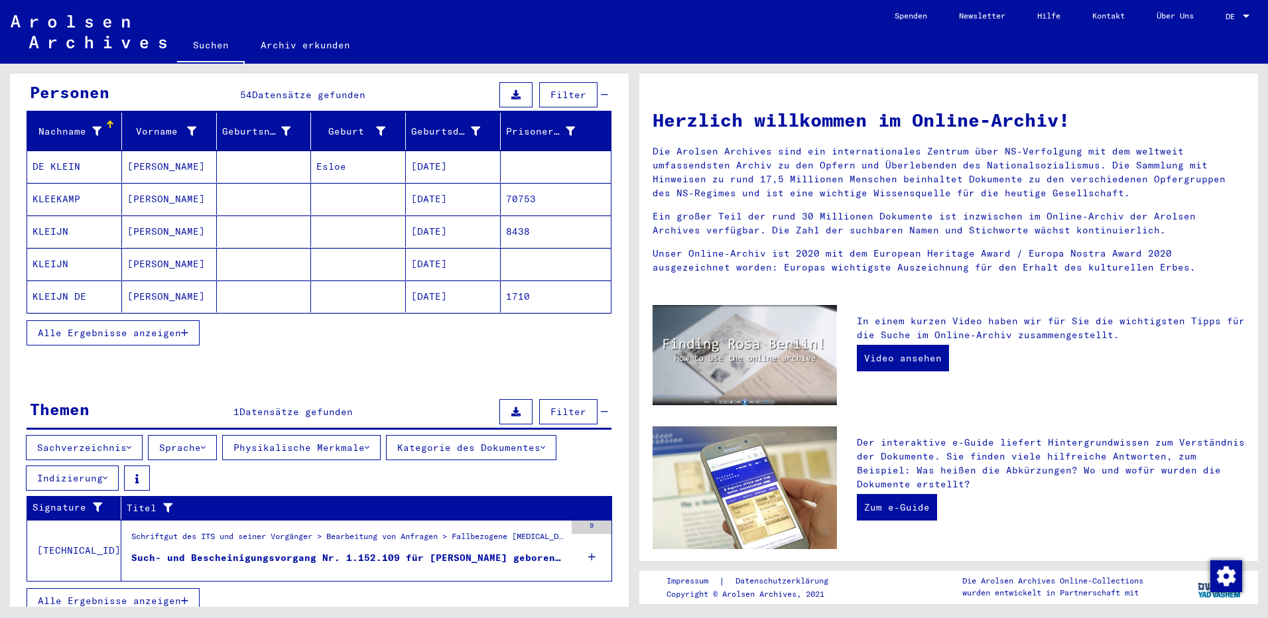
click at [141, 327] on span "Alle Ergebnisse anzeigen" at bounding box center [109, 333] width 143 height 12
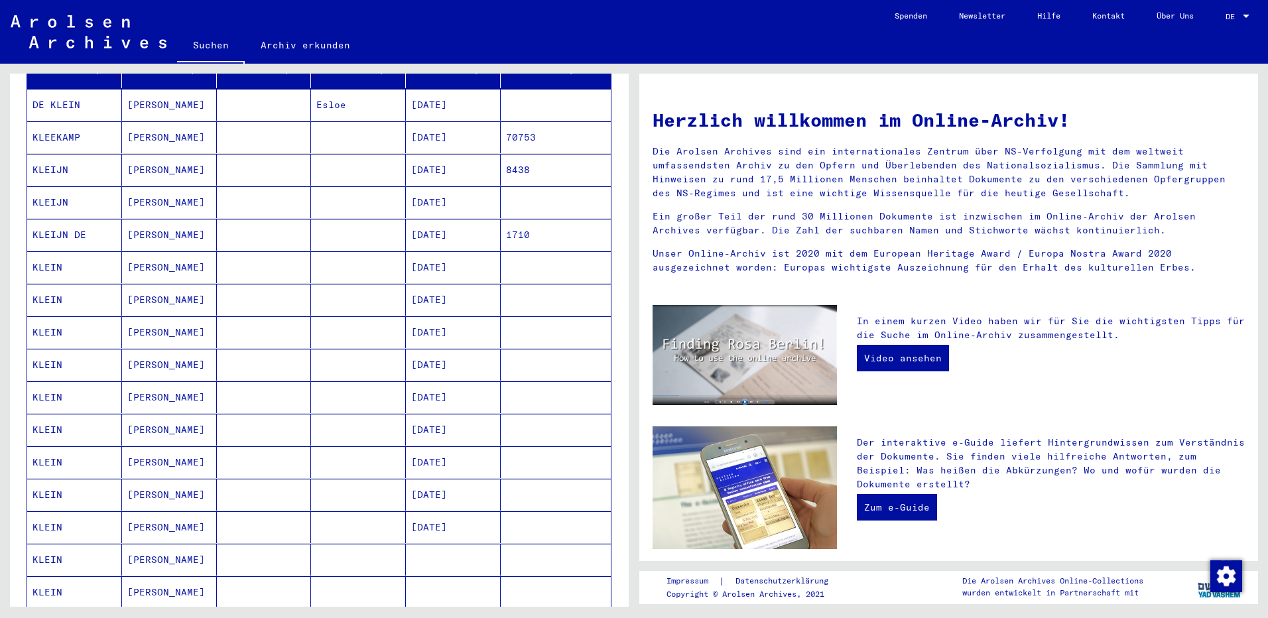
scroll to position [265, 0]
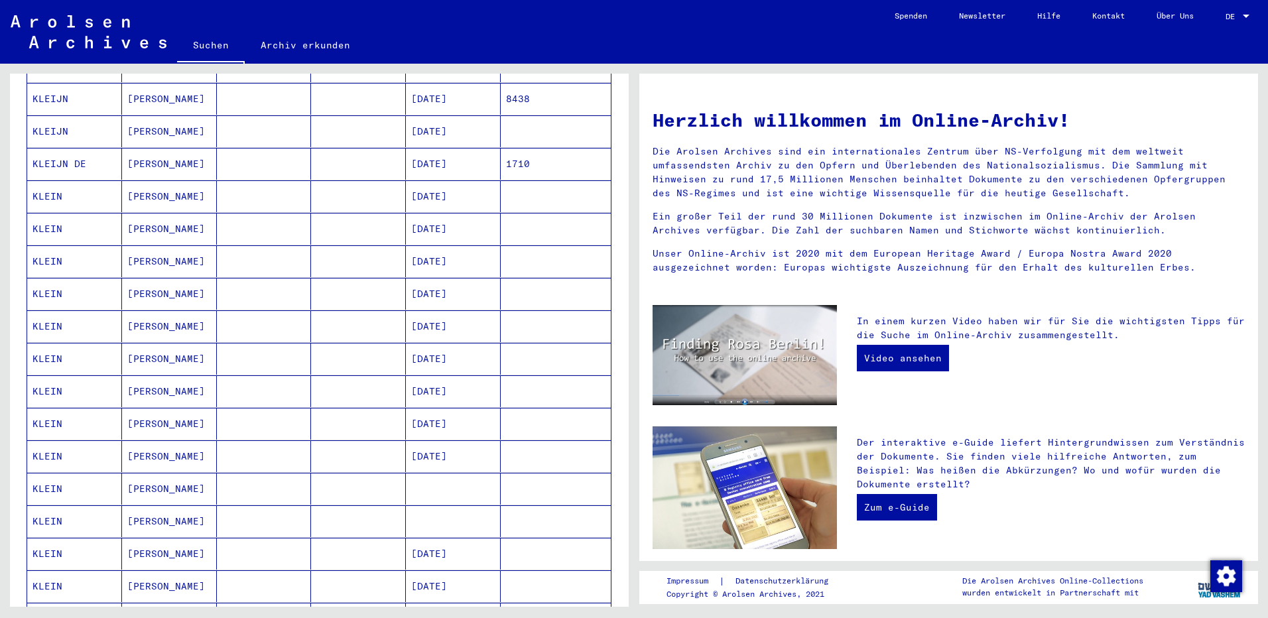
click at [148, 477] on mat-cell "[PERSON_NAME]" at bounding box center [169, 489] width 95 height 32
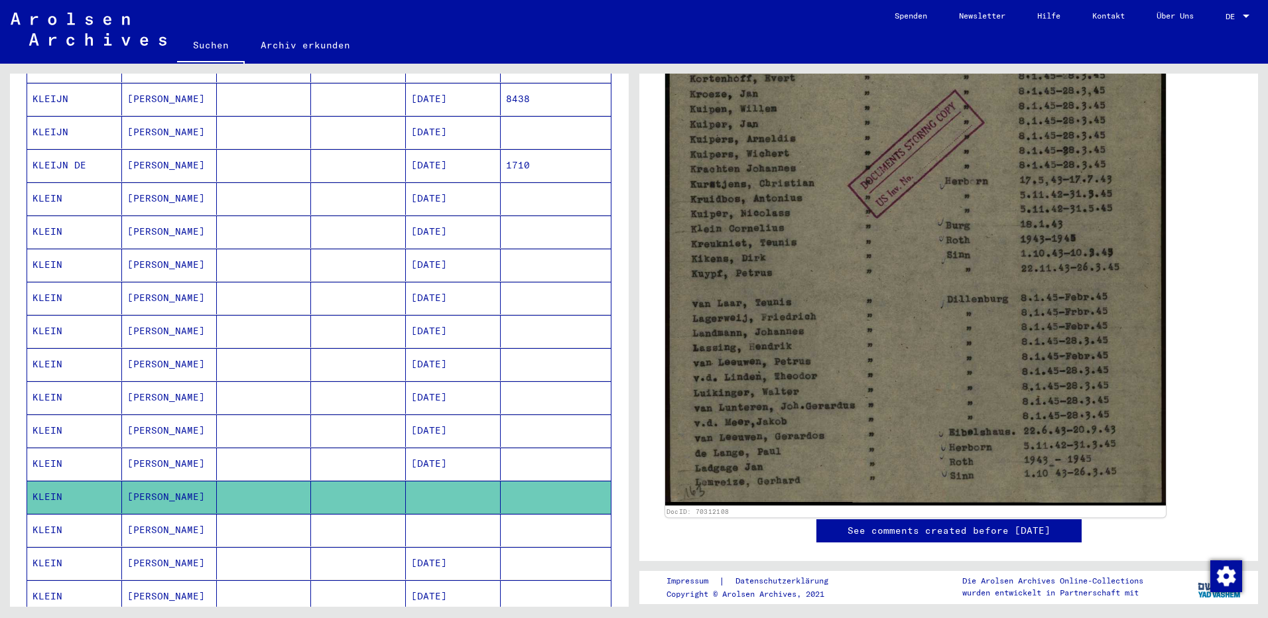
scroll to position [332, 0]
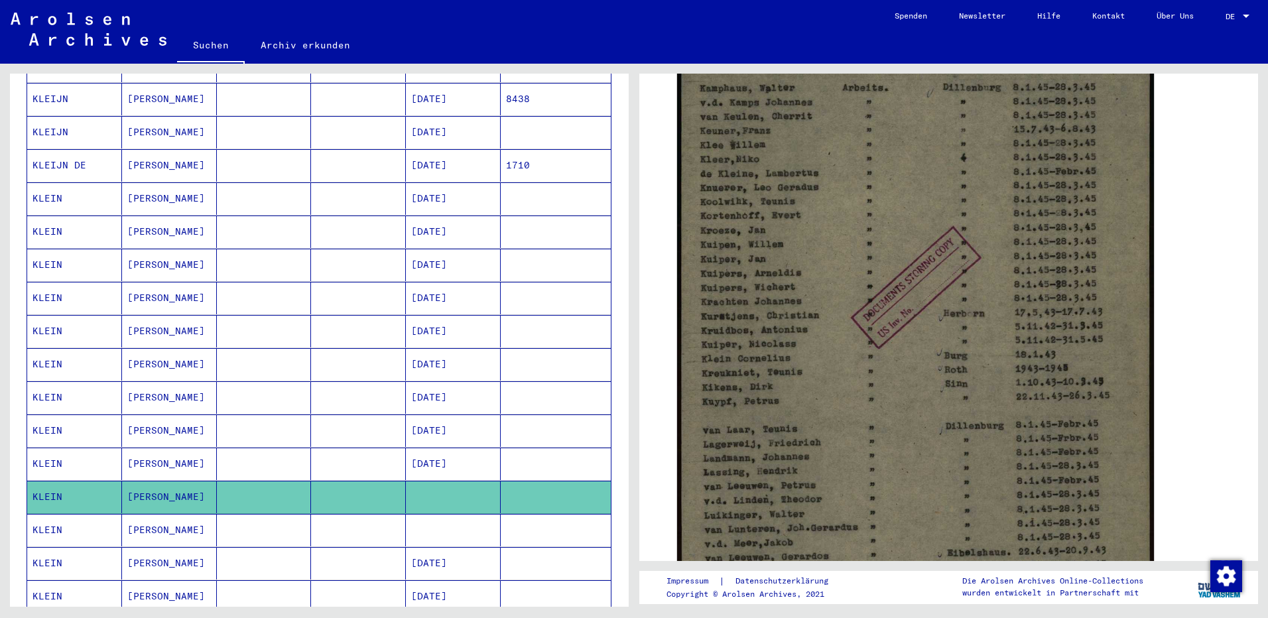
click at [158, 521] on mat-cell "[PERSON_NAME]" at bounding box center [169, 530] width 95 height 32
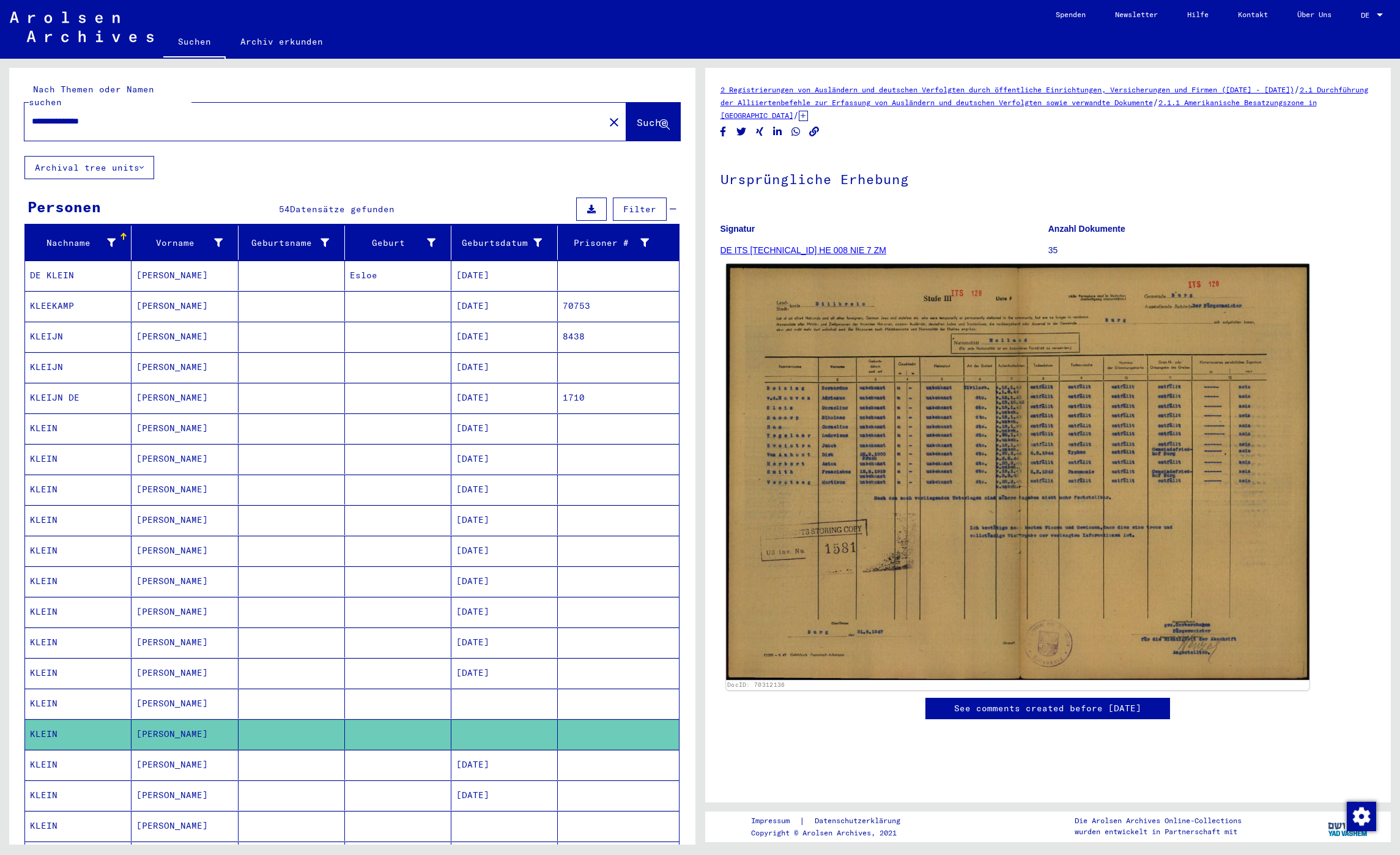
click at [955, 465] on img at bounding box center [1017, 471] width 583 height 416
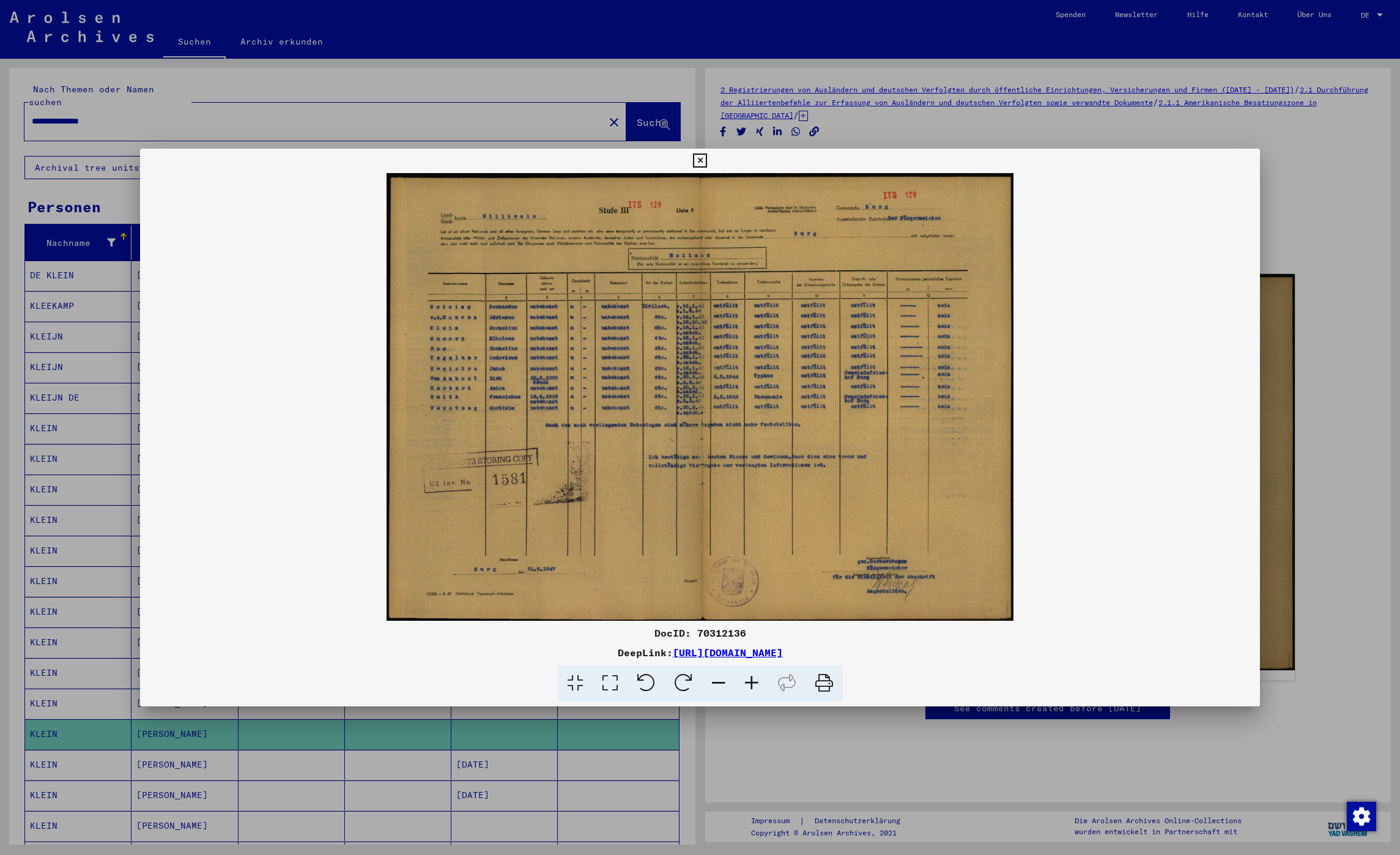
click at [706, 161] on icon at bounding box center [699, 160] width 14 height 15
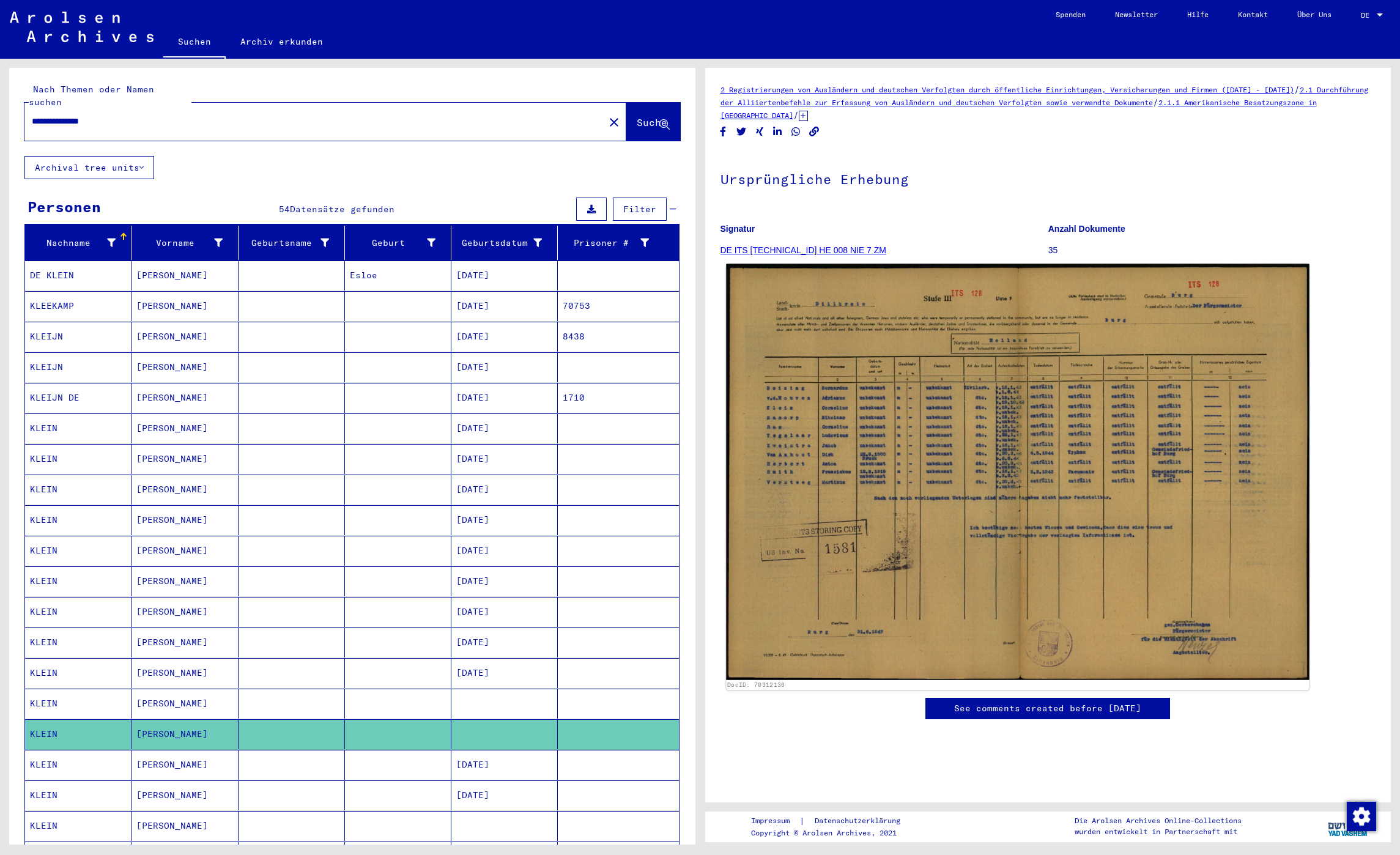
click at [1169, 323] on img at bounding box center [1017, 471] width 583 height 416
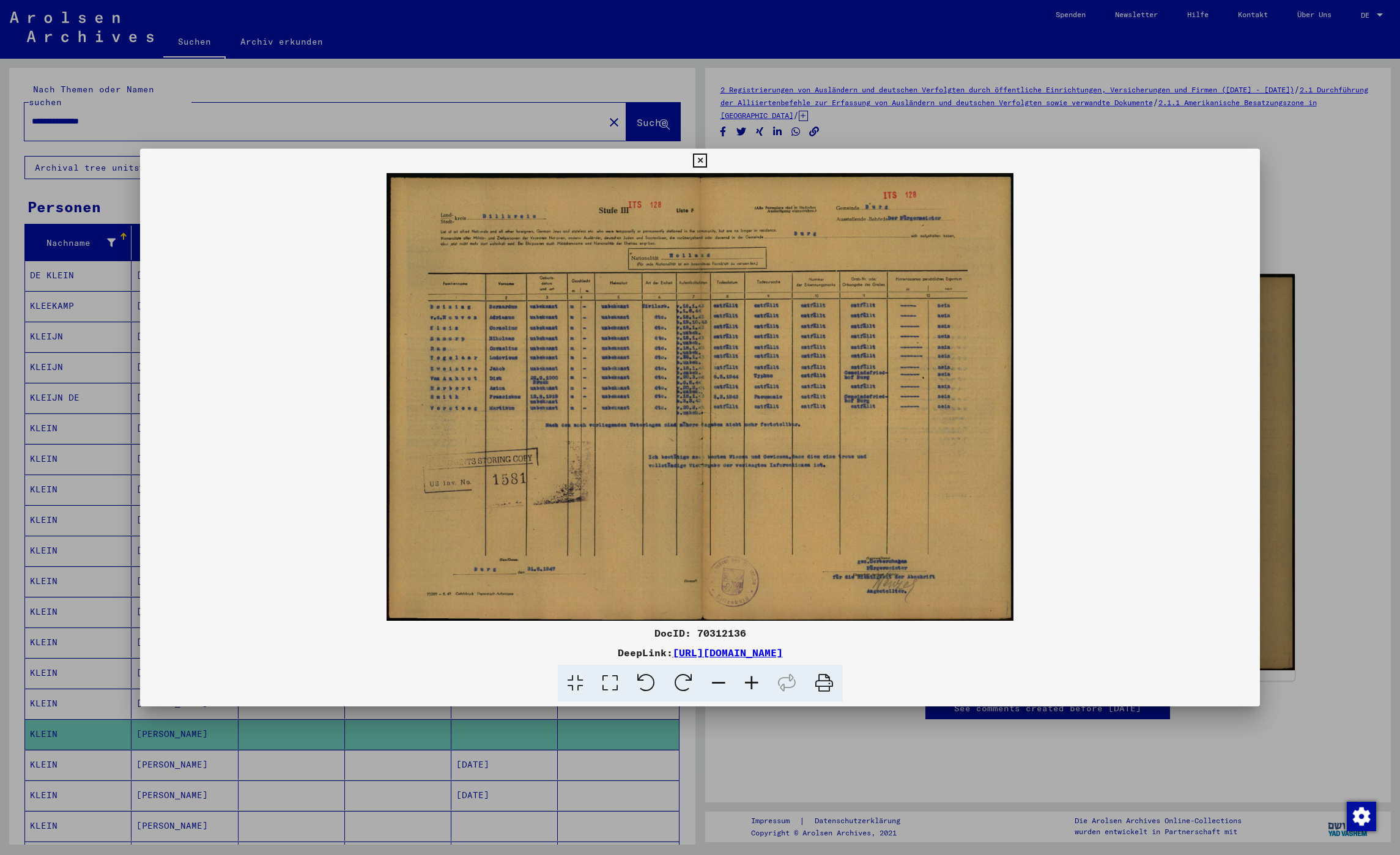
click at [751, 569] on icon at bounding box center [752, 683] width 33 height 37
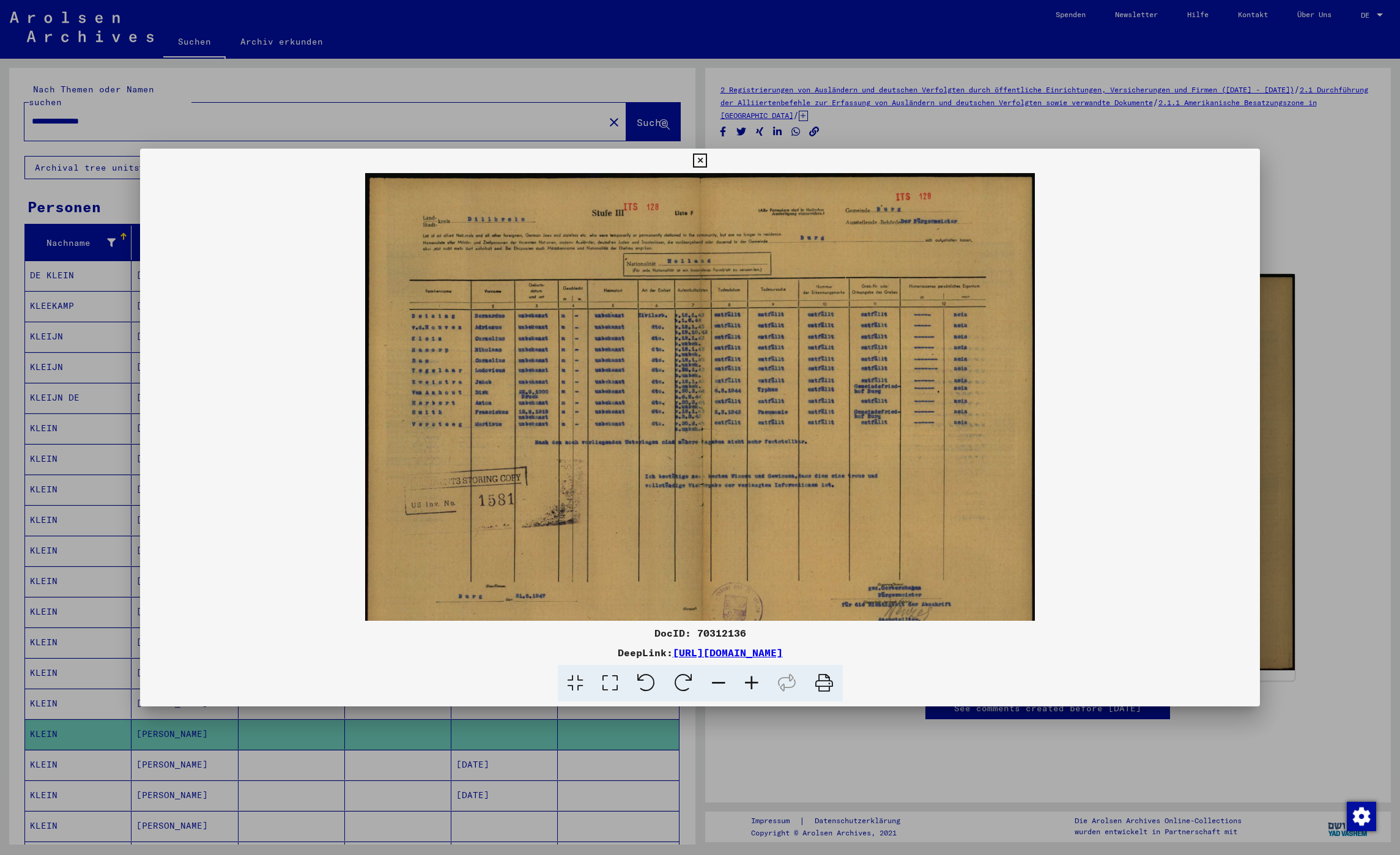
click at [751, 569] on icon at bounding box center [752, 683] width 33 height 37
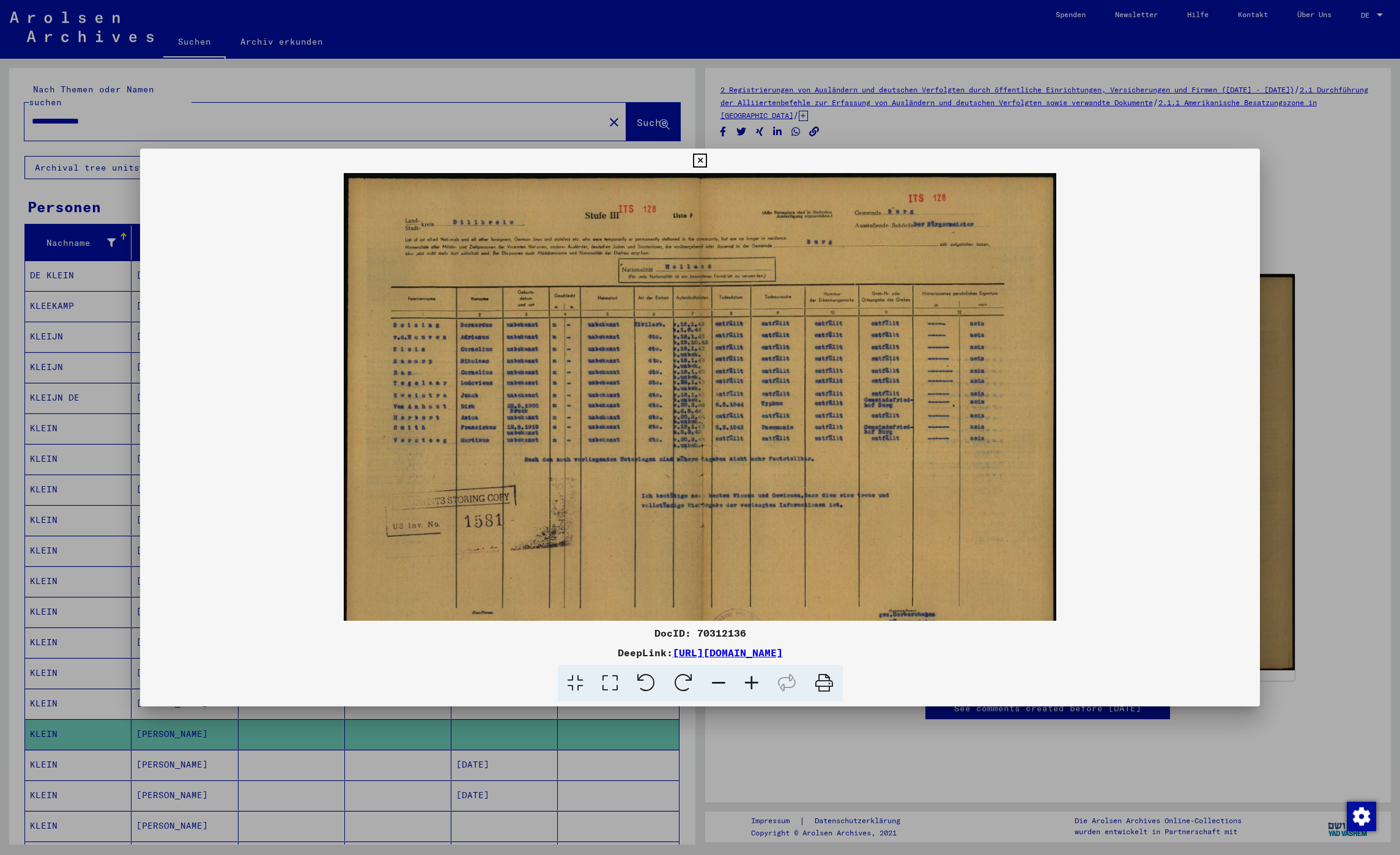
click at [751, 569] on icon at bounding box center [752, 683] width 33 height 37
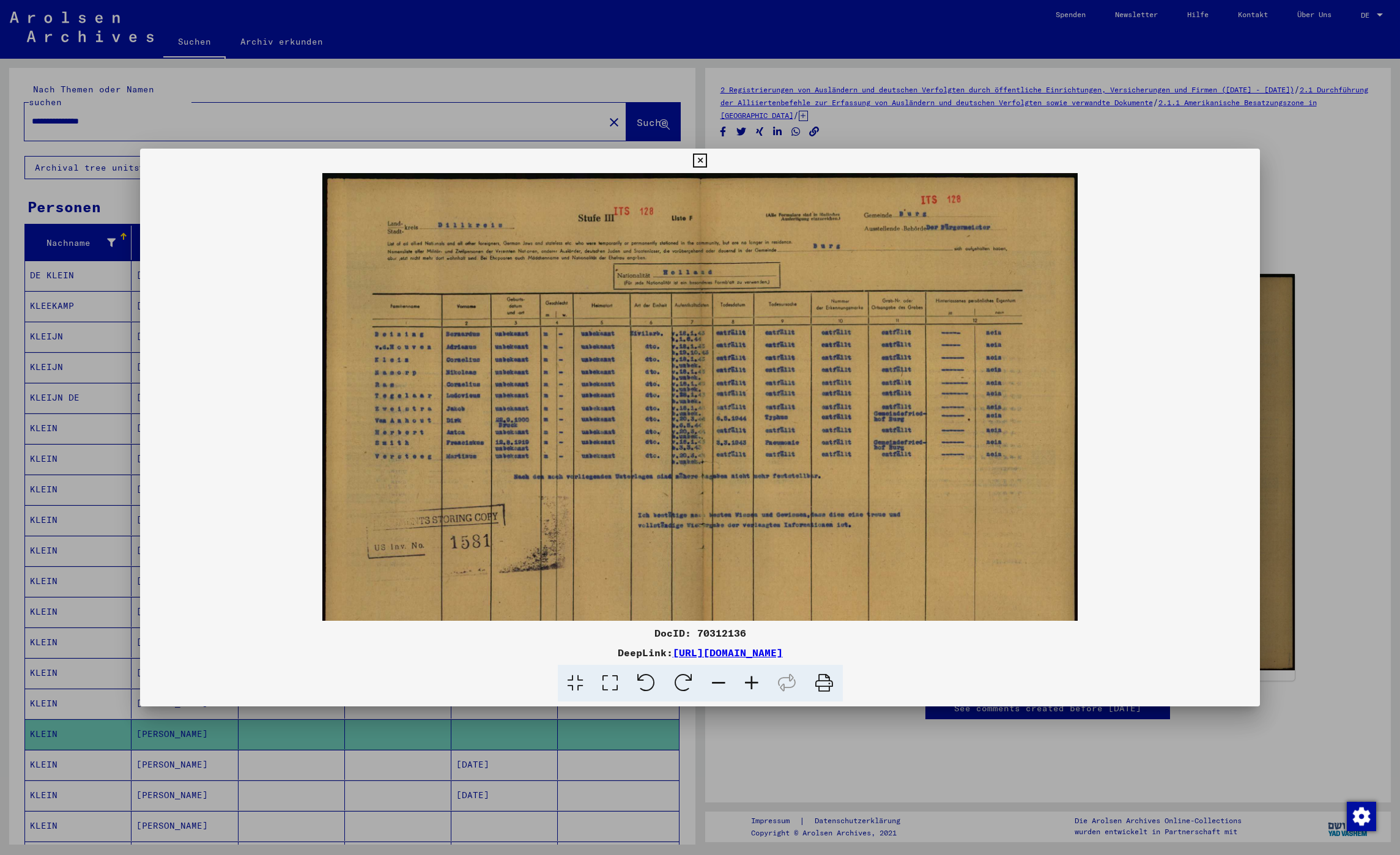
click at [751, 569] on icon at bounding box center [752, 683] width 33 height 37
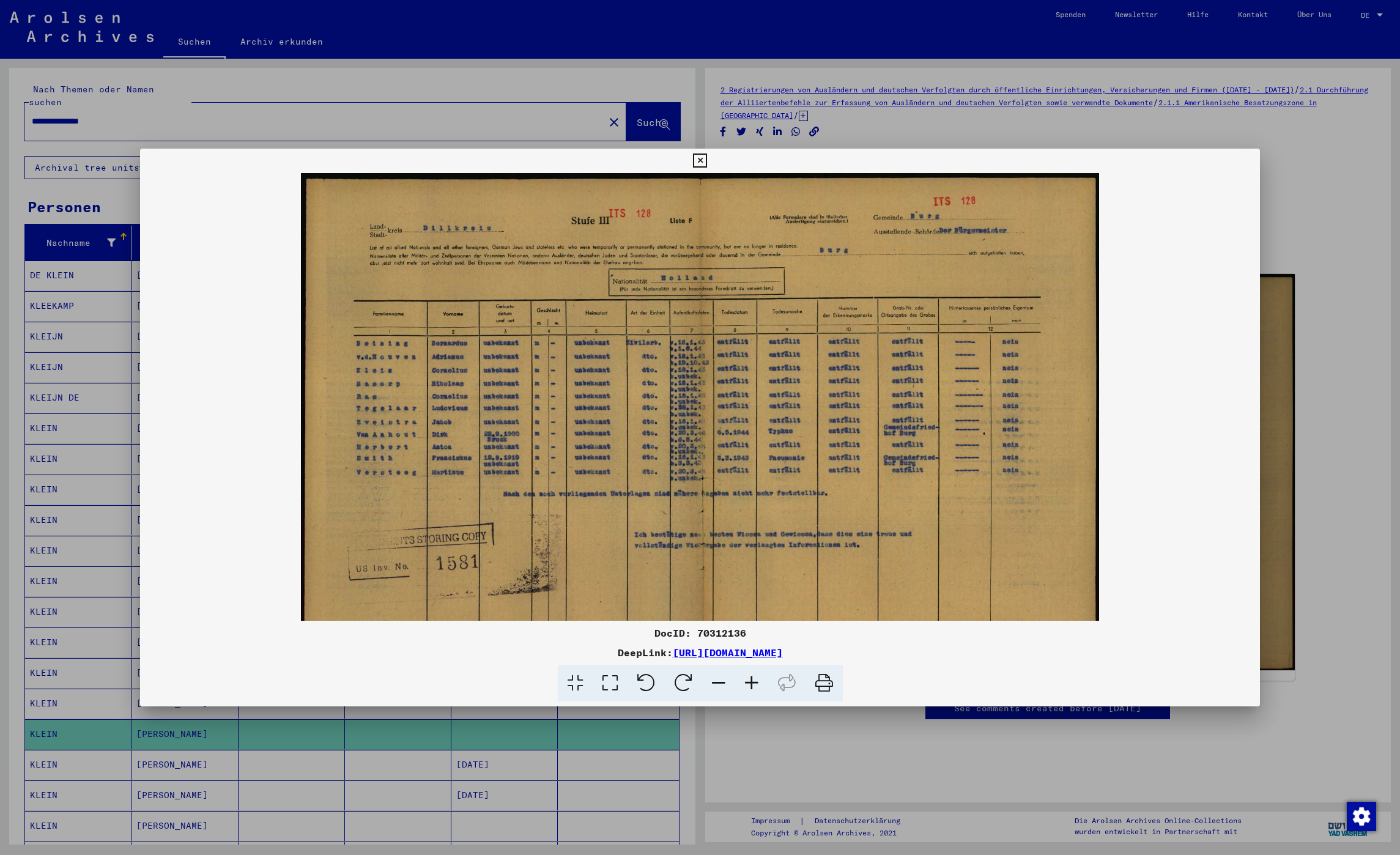
click at [751, 569] on icon at bounding box center [752, 683] width 33 height 37
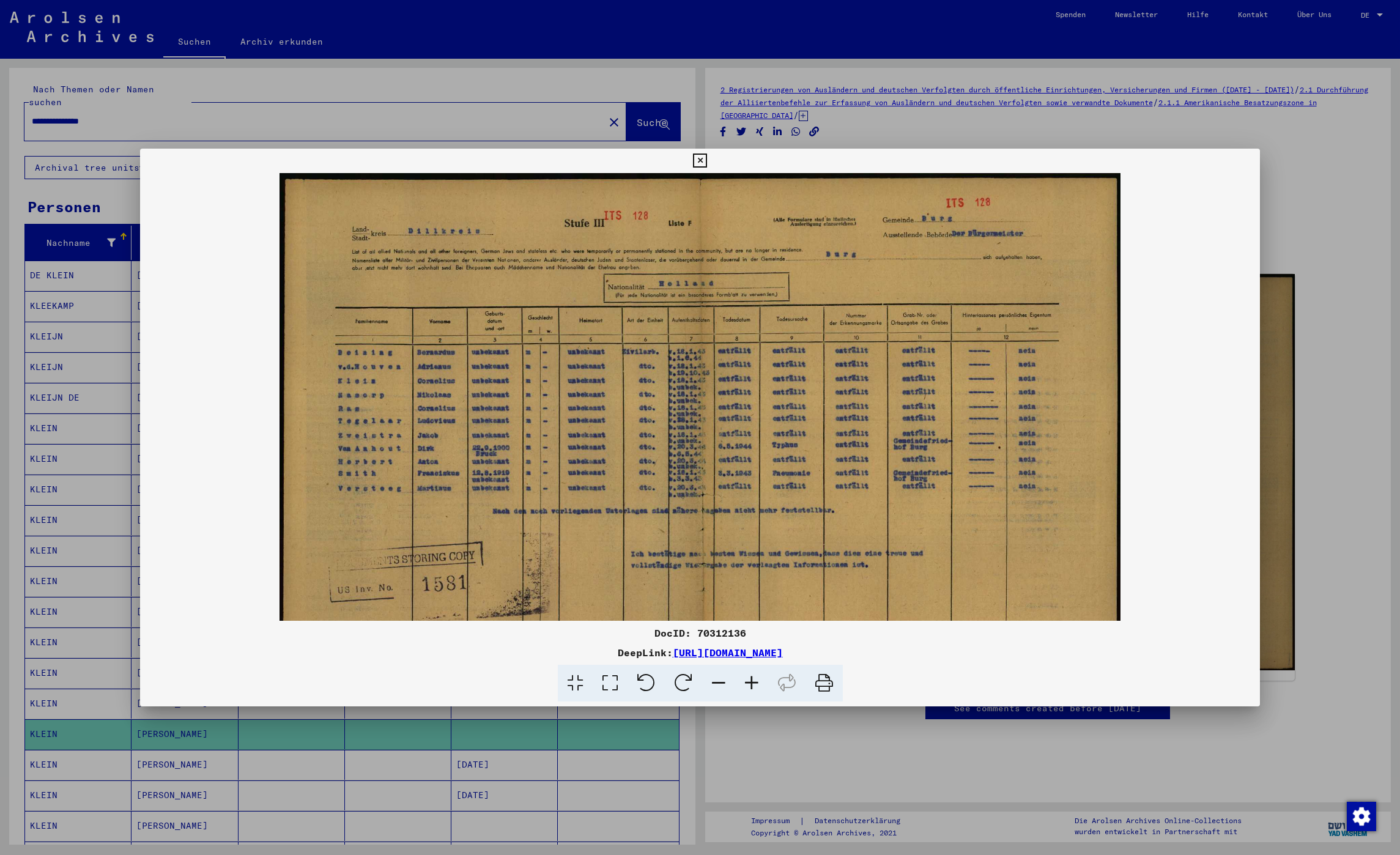
click at [751, 569] on icon at bounding box center [752, 683] width 33 height 37
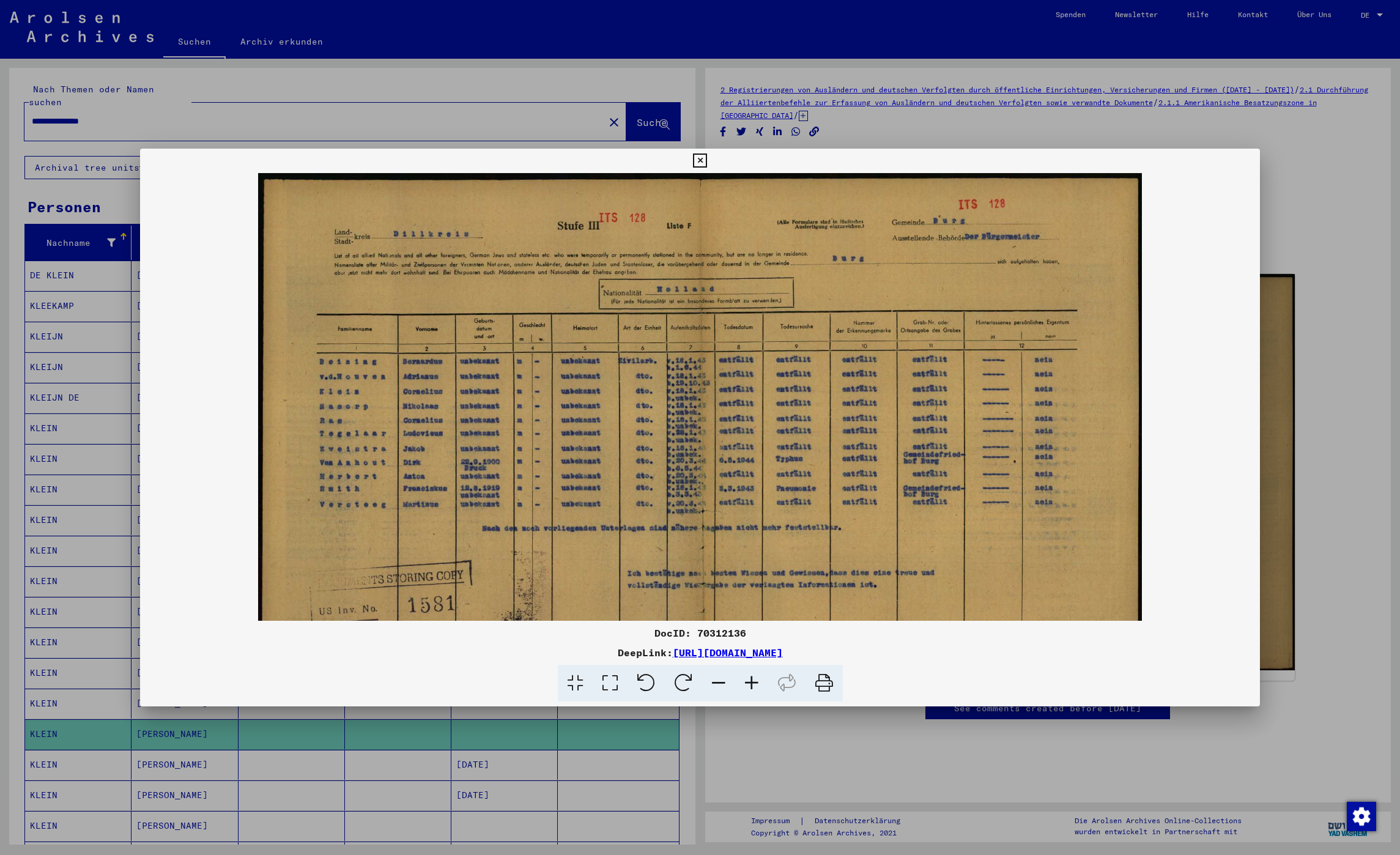
click at [751, 569] on icon at bounding box center [752, 683] width 33 height 37
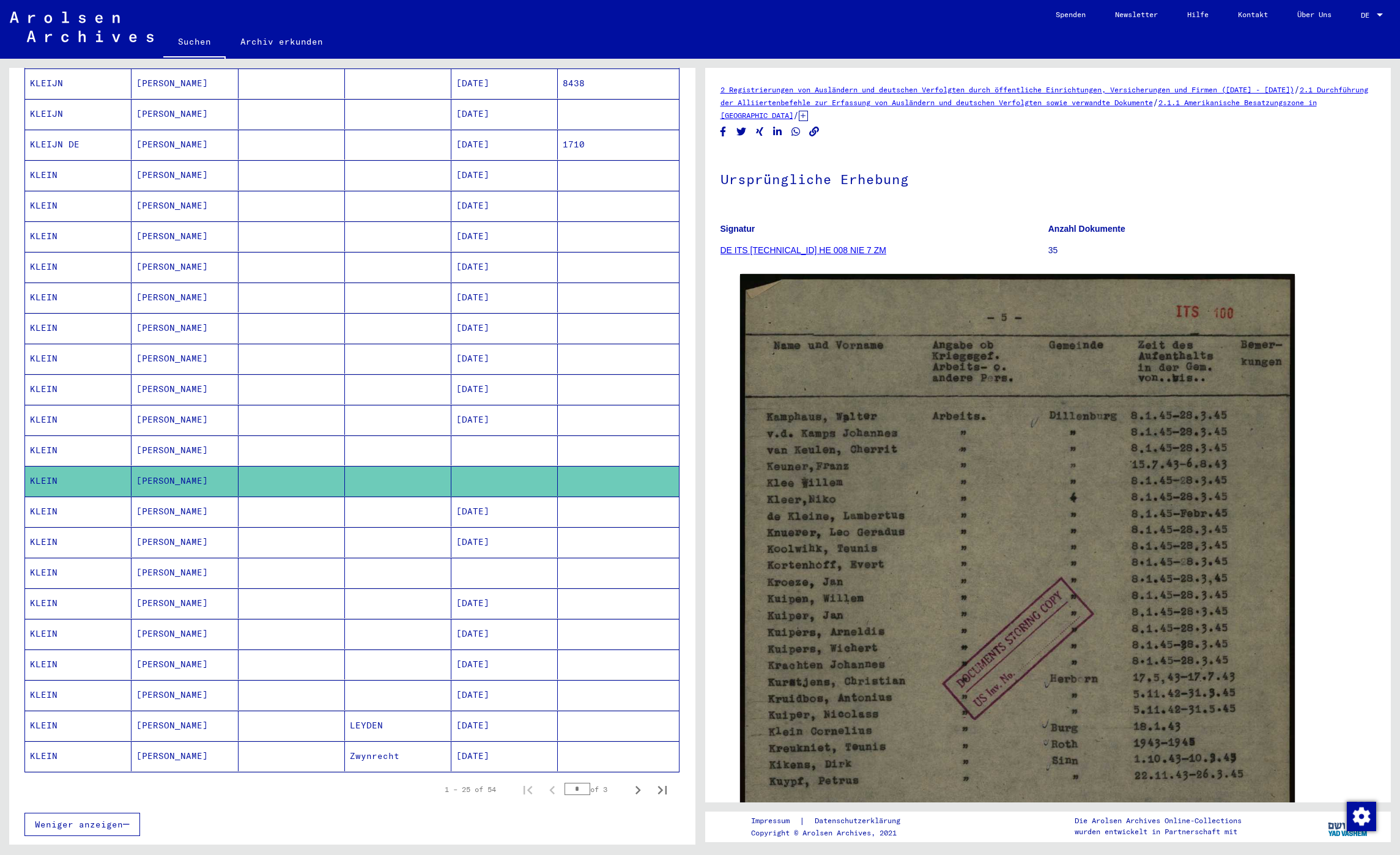
scroll to position [275, 0]
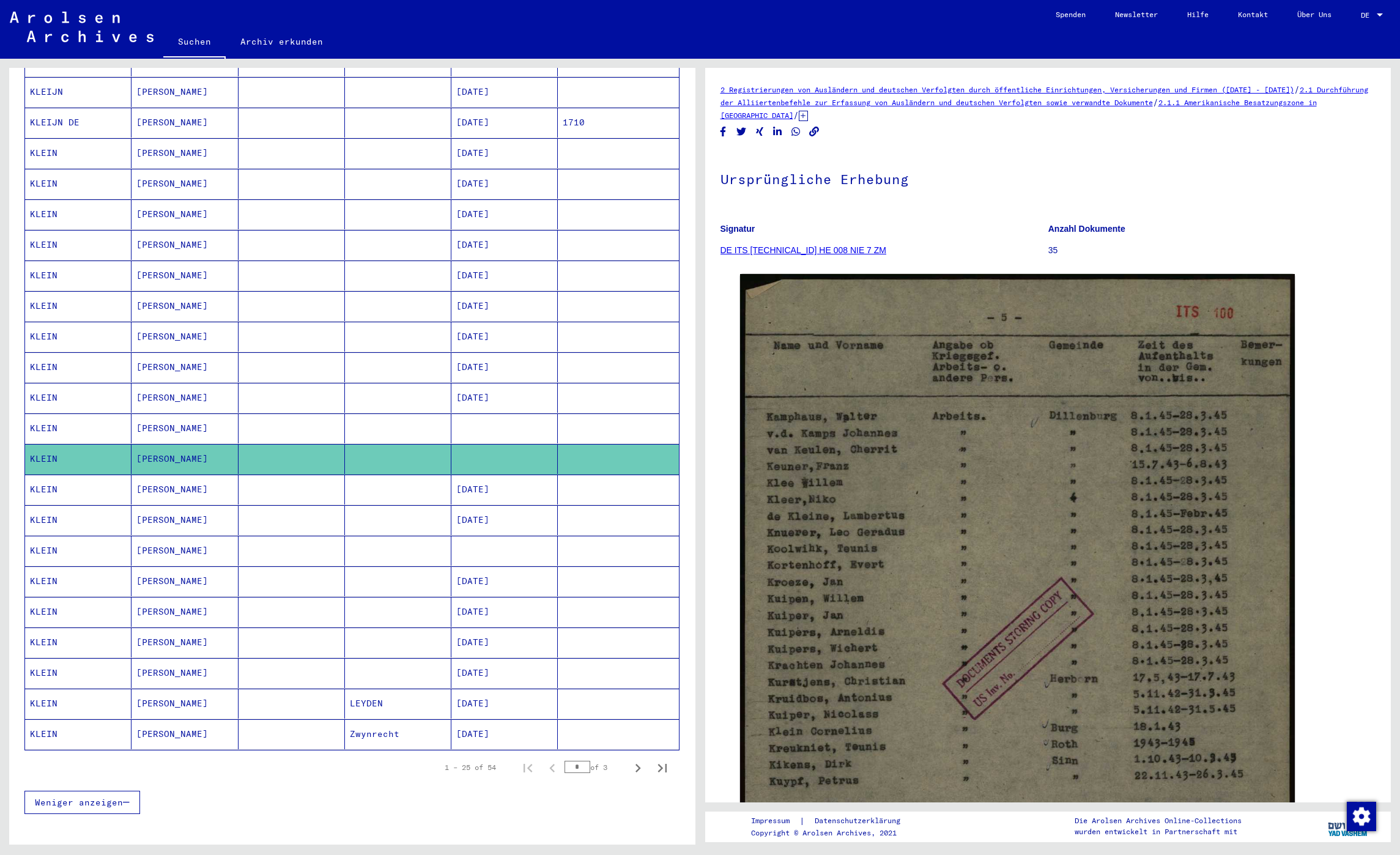
click at [174, 551] on mat-cell "[PERSON_NAME]" at bounding box center [184, 551] width 106 height 30
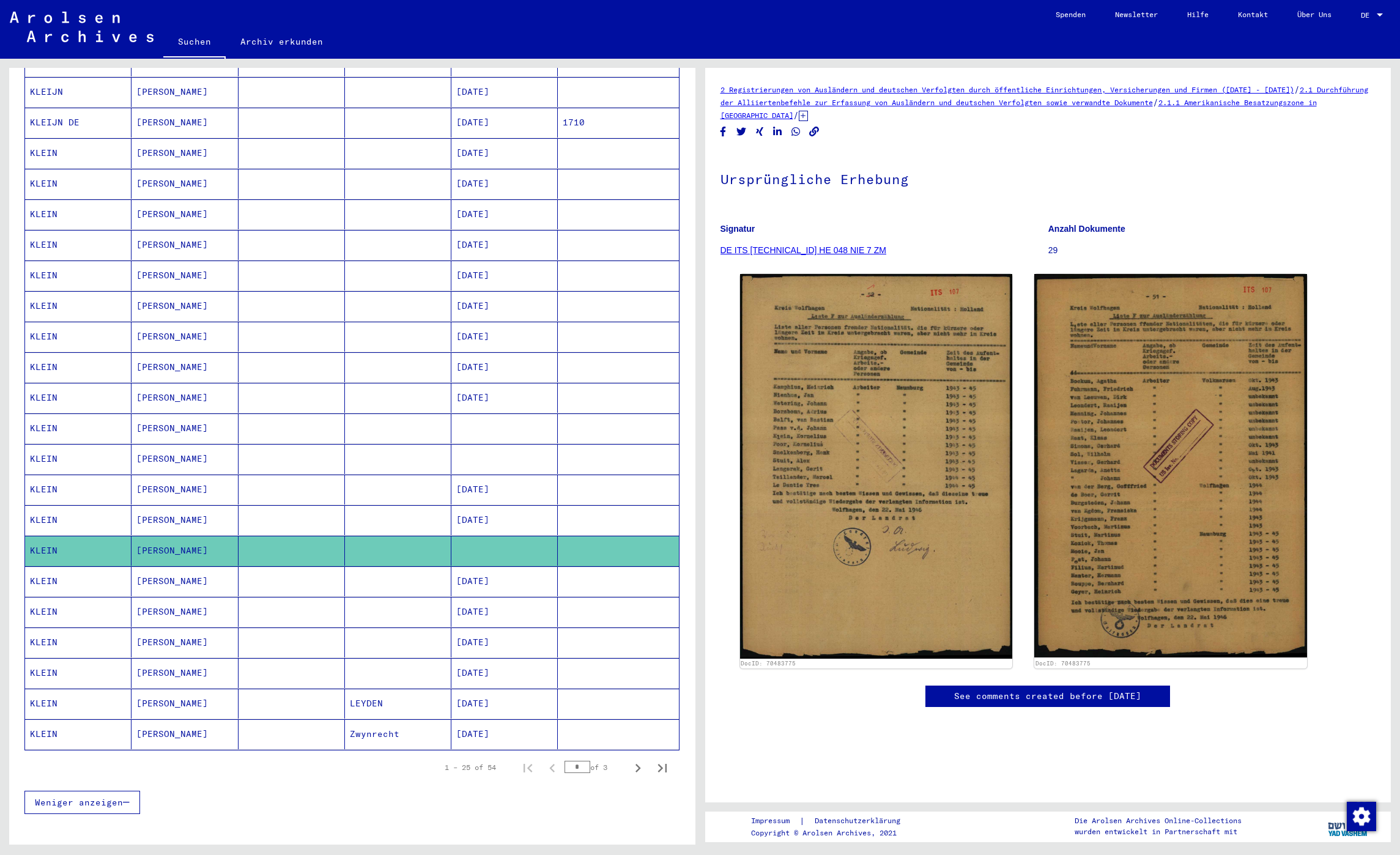
click at [805, 248] on link "DE ITS [TECHNICAL_ID] HE 048 NIE 7 ZM" at bounding box center [803, 250] width 166 height 10
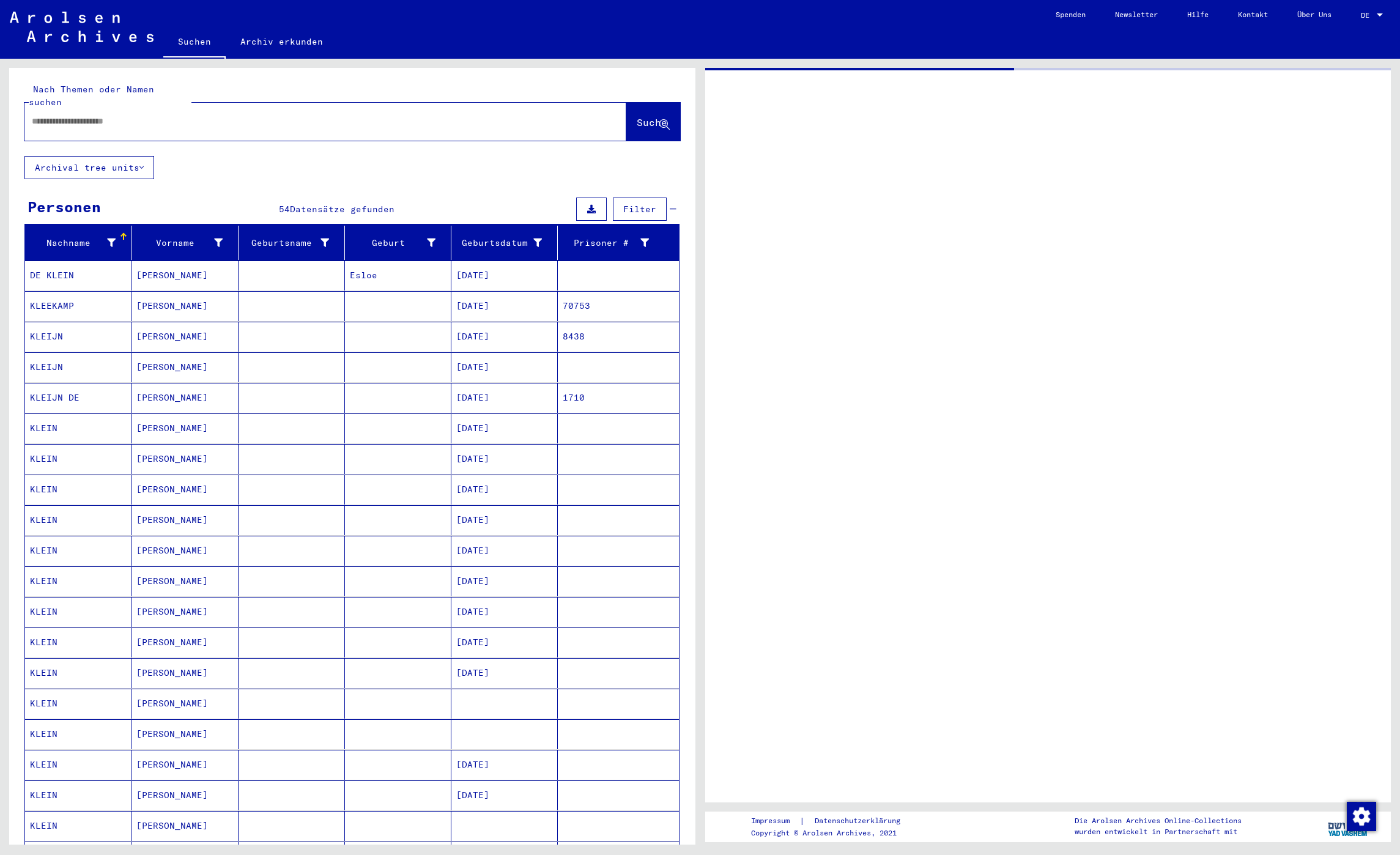
type input "********"
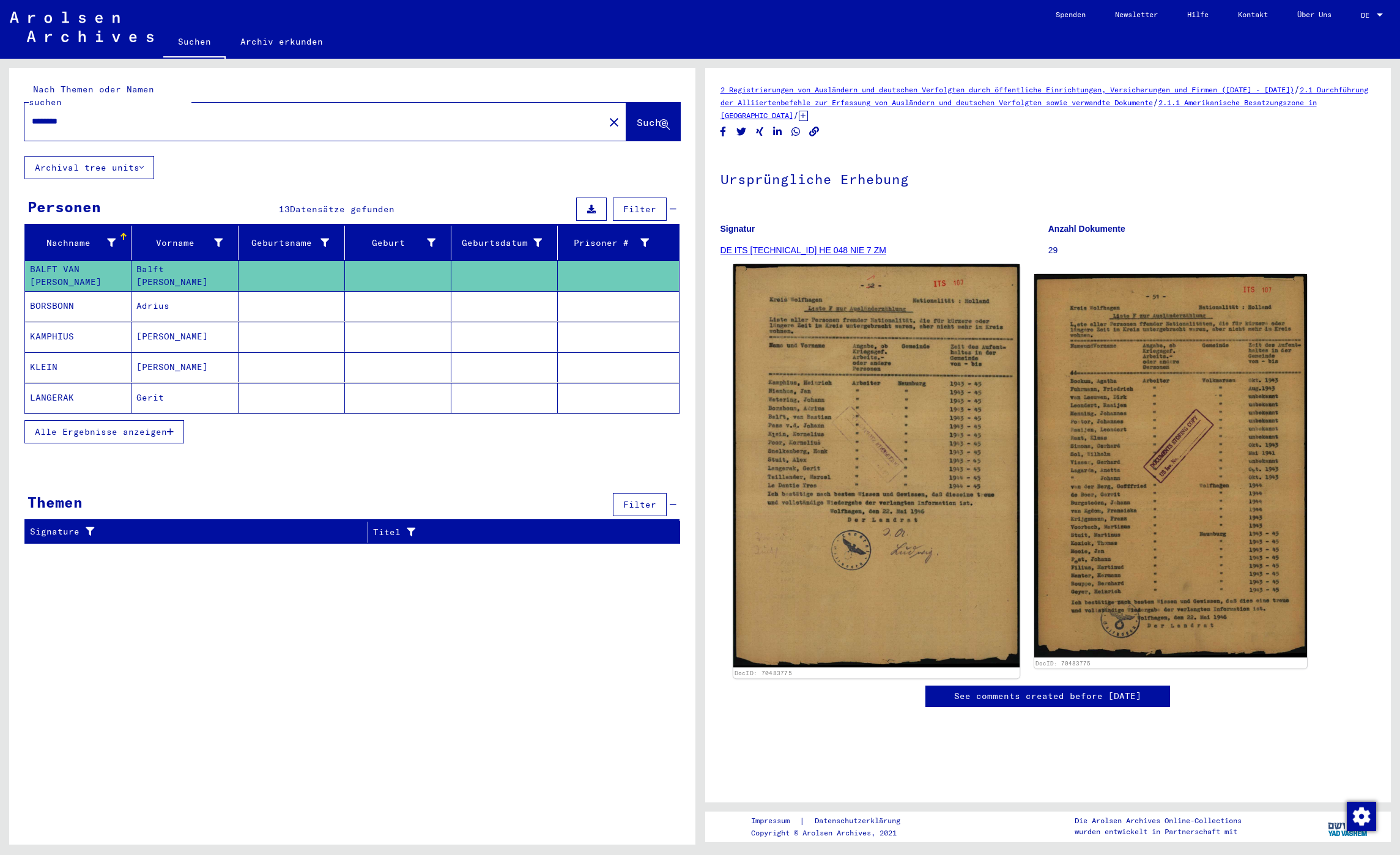
click at [857, 452] on img at bounding box center [875, 466] width 286 height 404
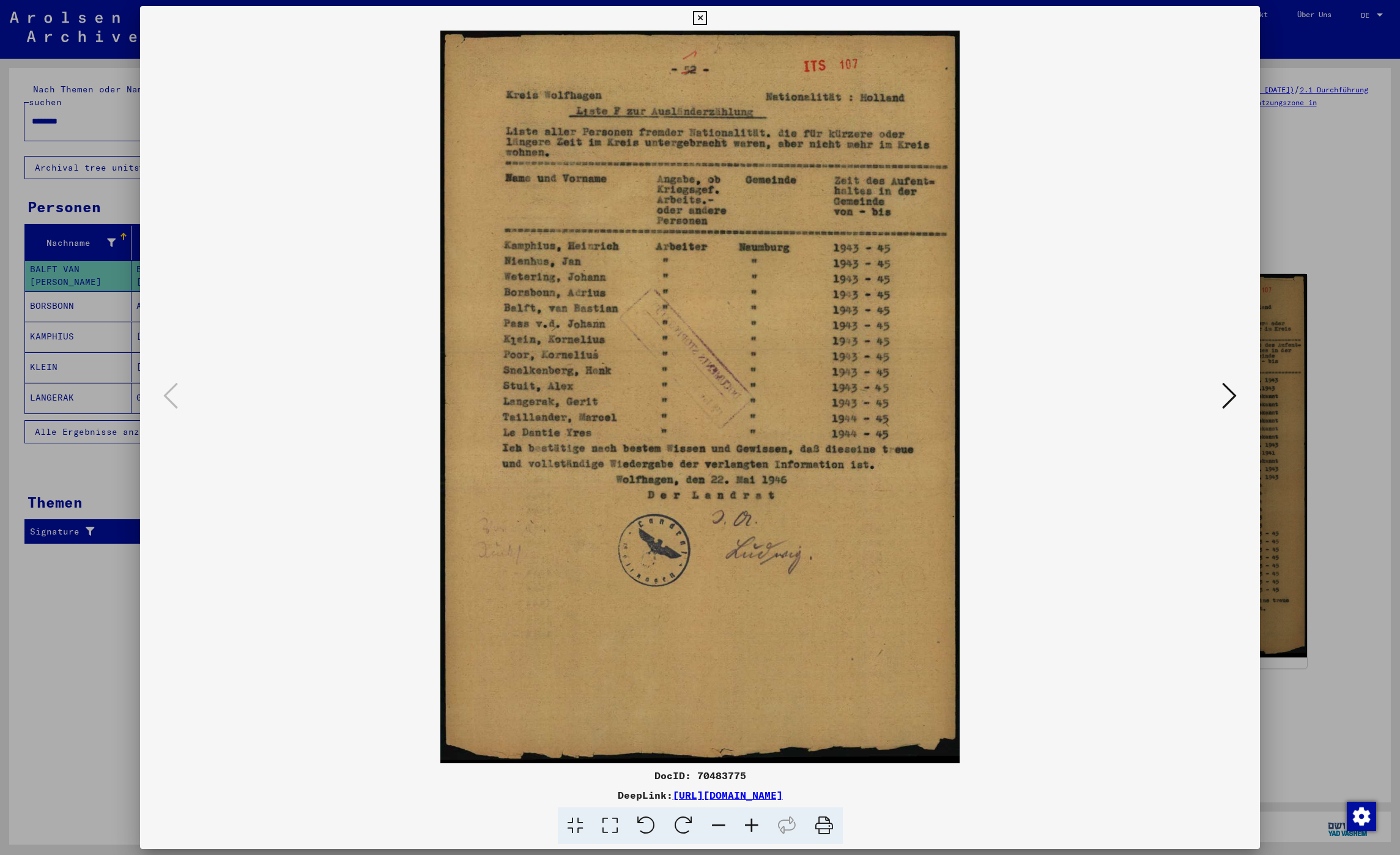
click at [1169, 208] on div at bounding box center [700, 427] width 1400 height 855
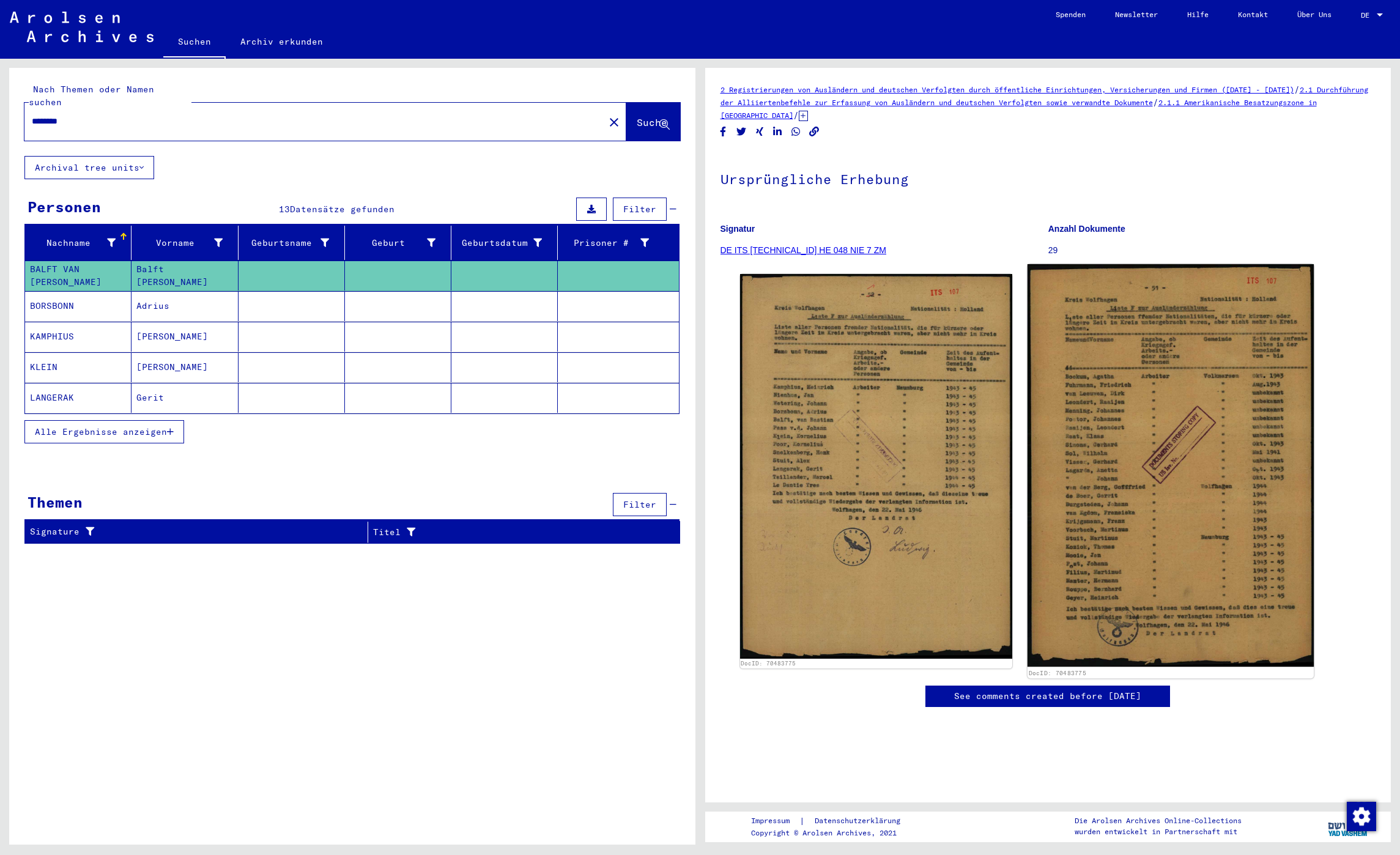
click at [1169, 325] on img at bounding box center [1170, 465] width 286 height 402
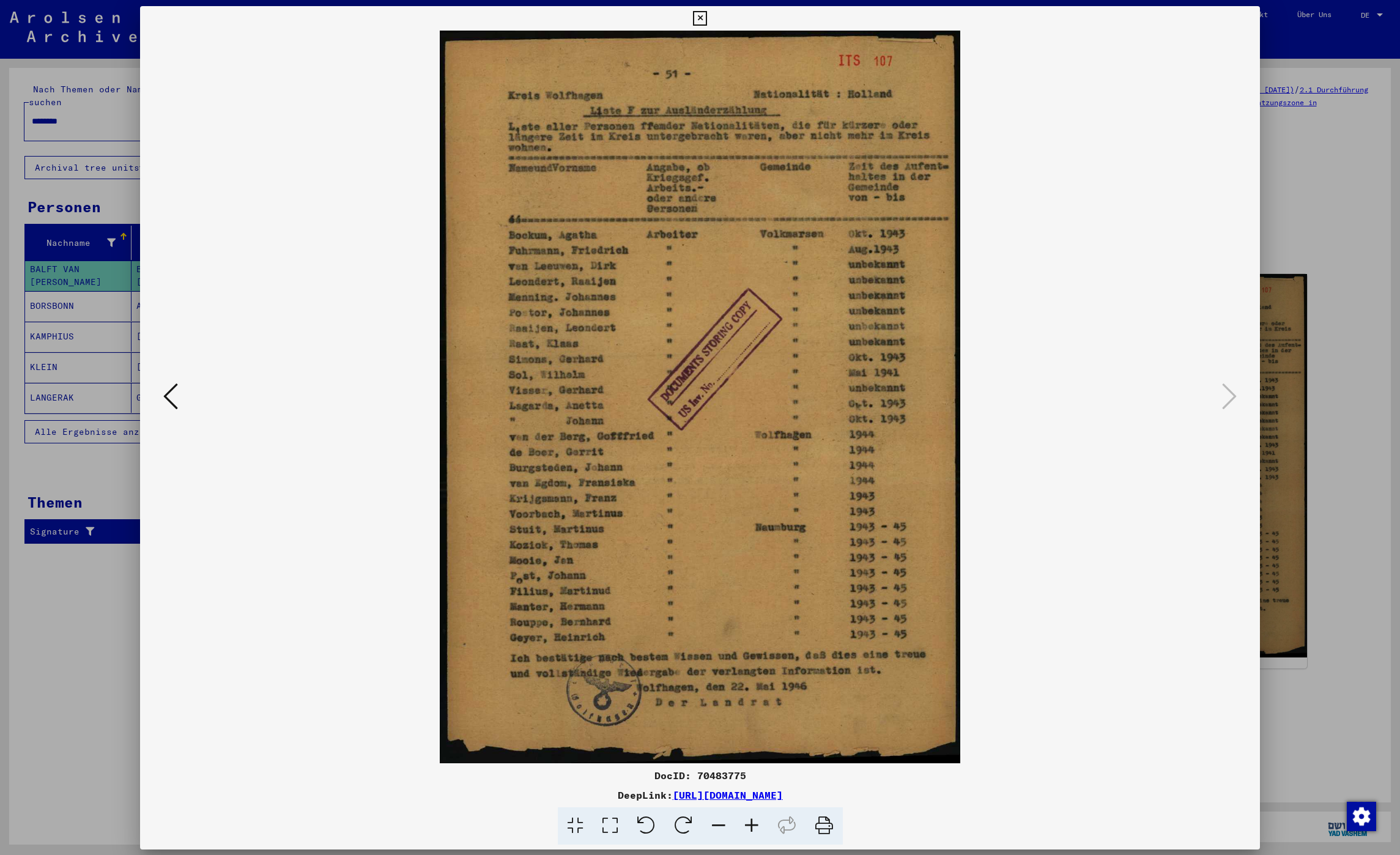
click at [1169, 325] on img at bounding box center [700, 397] width 1037 height 732
click at [702, 16] on icon at bounding box center [699, 18] width 14 height 15
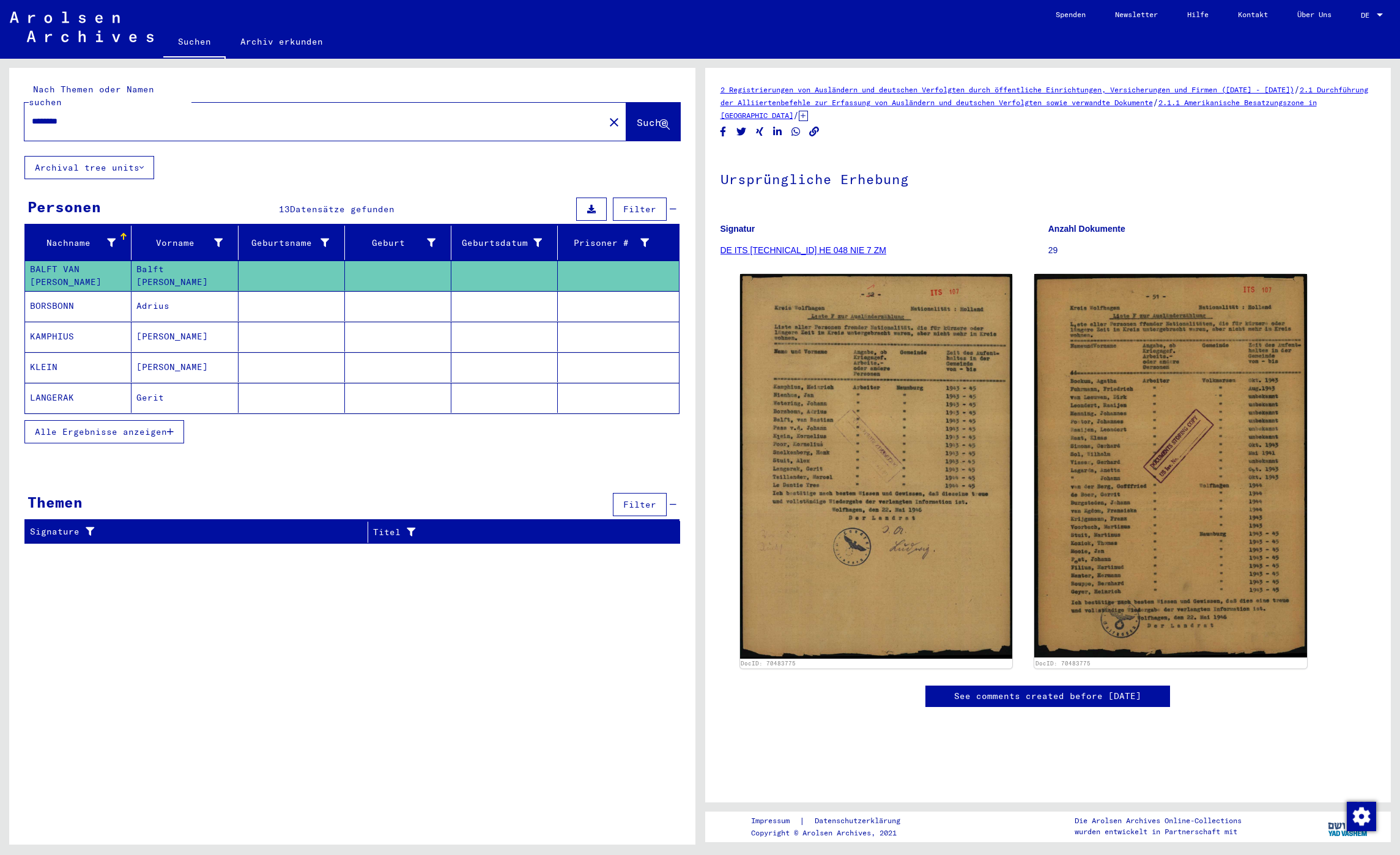
click at [148, 157] on button "Archival tree units" at bounding box center [89, 167] width 130 height 23
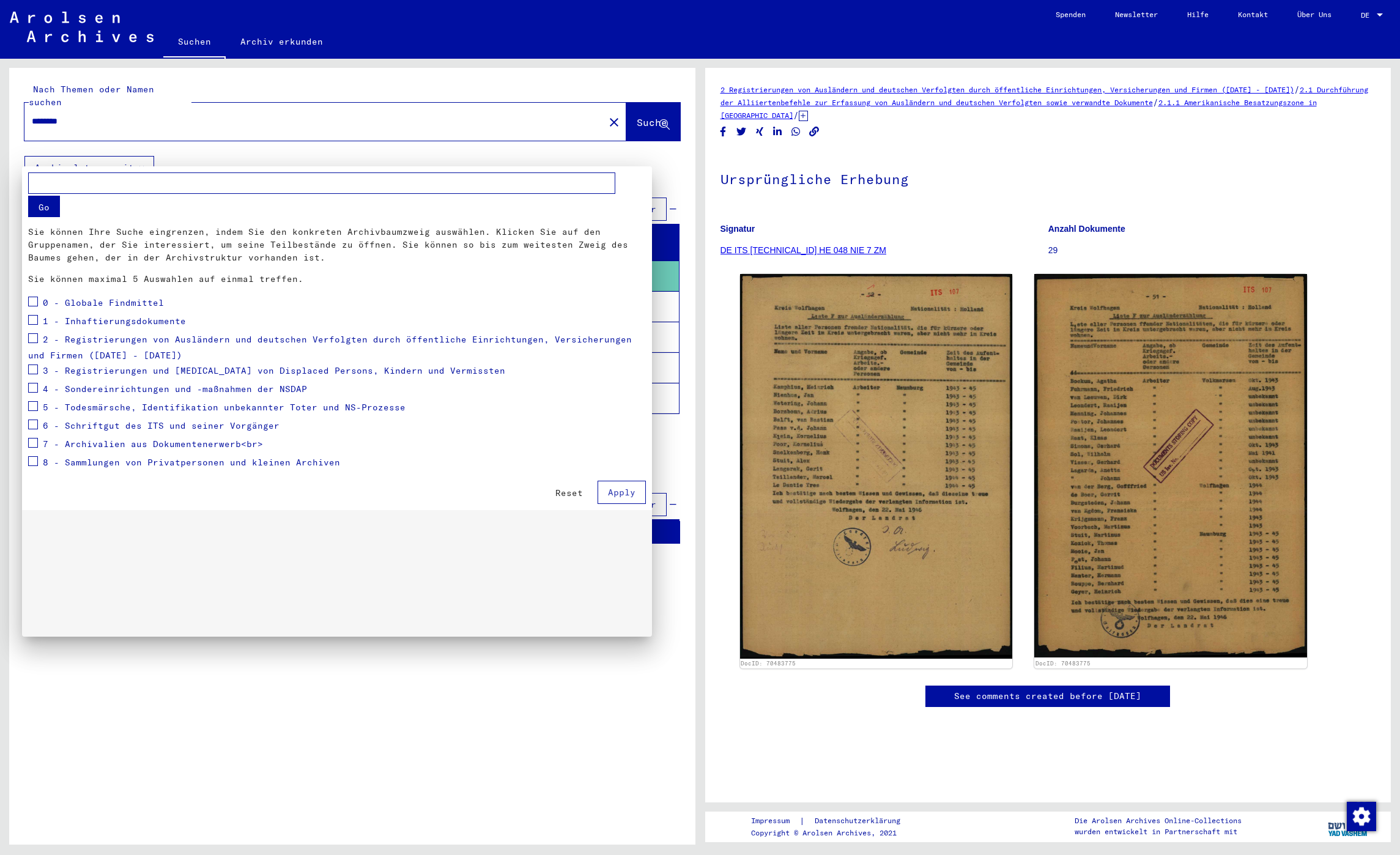
click at [33, 317] on span at bounding box center [33, 320] width 10 height 10
click at [618, 498] on button "Apply" at bounding box center [622, 492] width 48 height 23
